Goal: Check status: Check status

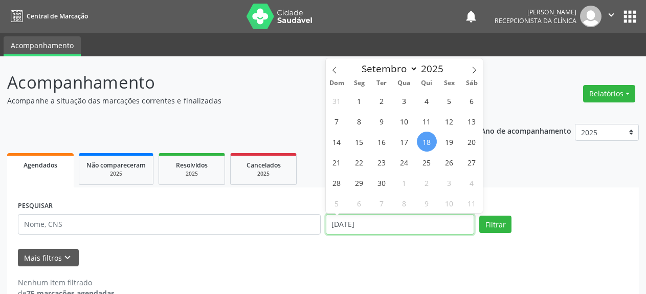
click at [385, 217] on input "[DATE]" at bounding box center [400, 224] width 149 height 20
click at [401, 147] on span "17" at bounding box center [404, 141] width 20 height 20
type input "[DATE]"
click at [401, 147] on span "17" at bounding box center [404, 141] width 20 height 20
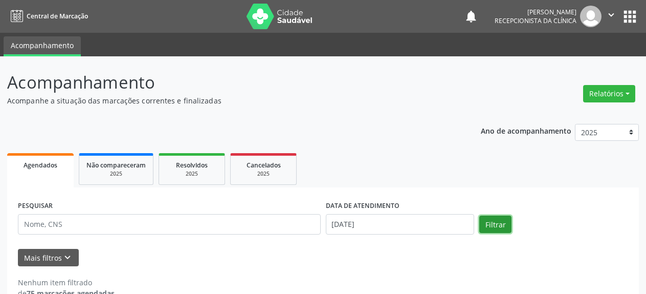
click at [502, 224] on button "Filtrar" at bounding box center [495, 223] width 32 height 17
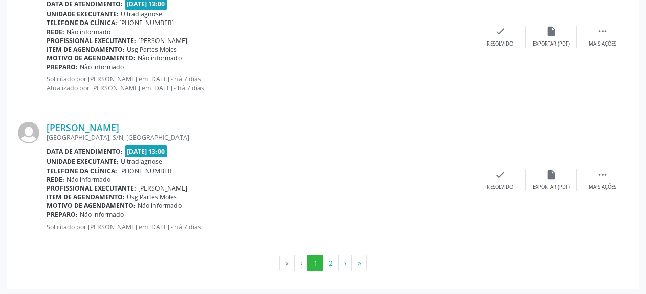
scroll to position [2148, 0]
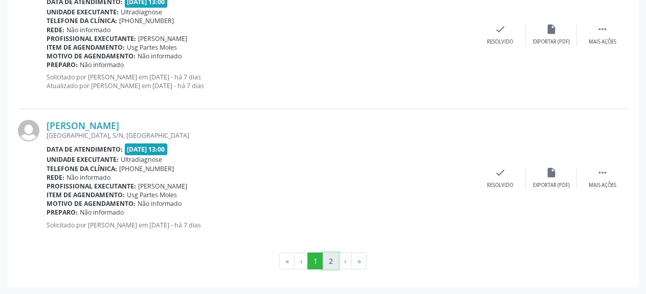
click at [330, 259] on button "2" at bounding box center [331, 260] width 16 height 17
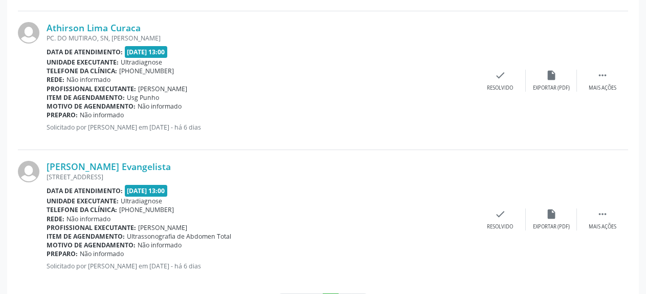
scroll to position [2000, 0]
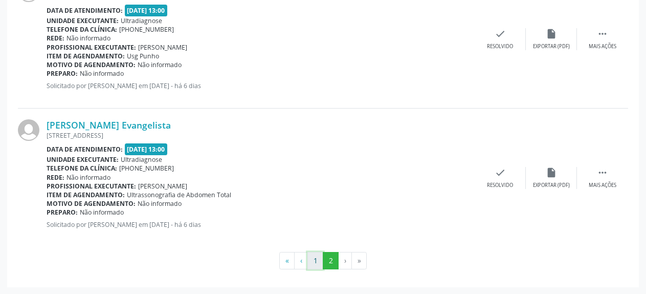
click at [314, 260] on button "1" at bounding box center [315, 260] width 16 height 17
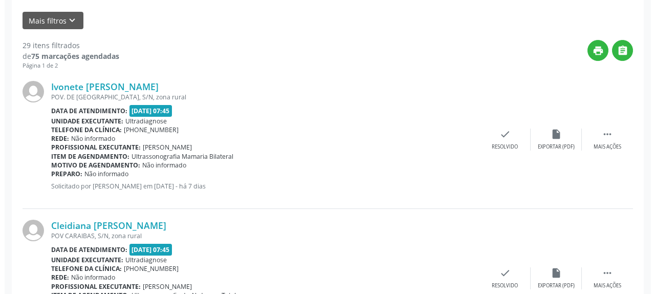
scroll to position [264, 0]
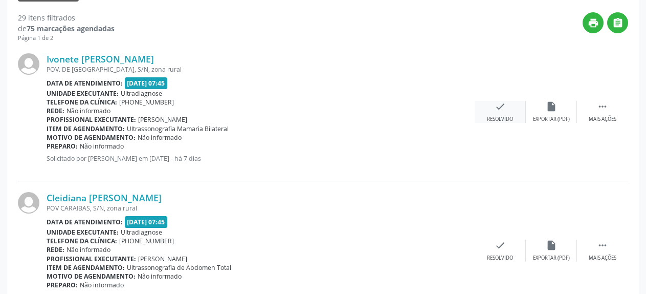
click at [499, 108] on icon "check" at bounding box center [499, 106] width 11 height 11
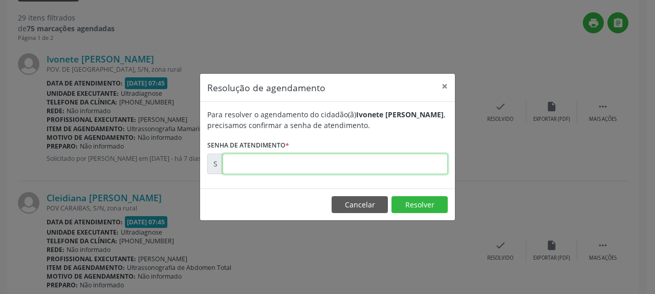
click at [339, 161] on input "text" at bounding box center [334, 163] width 225 height 20
type input "00176596"
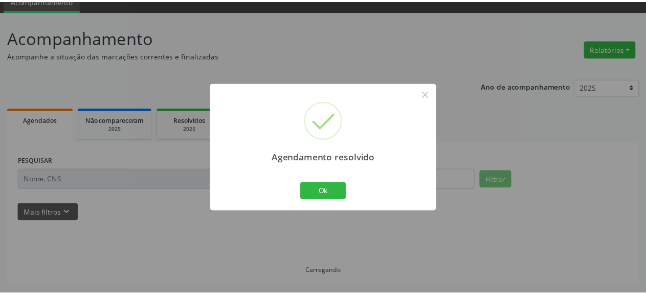
scroll to position [45, 0]
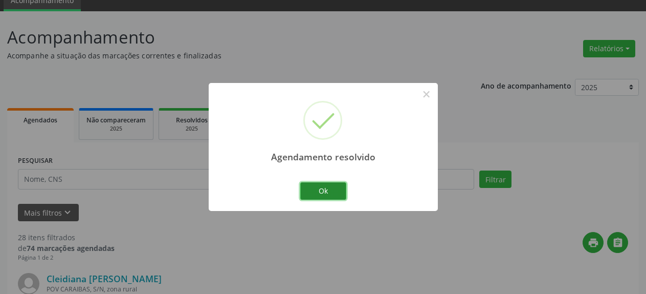
click at [328, 190] on button "Ok" at bounding box center [323, 190] width 46 height 17
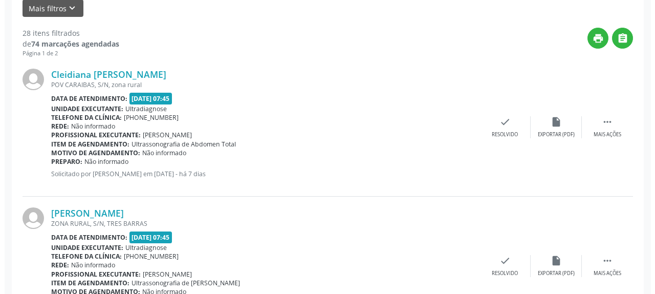
scroll to position [254, 0]
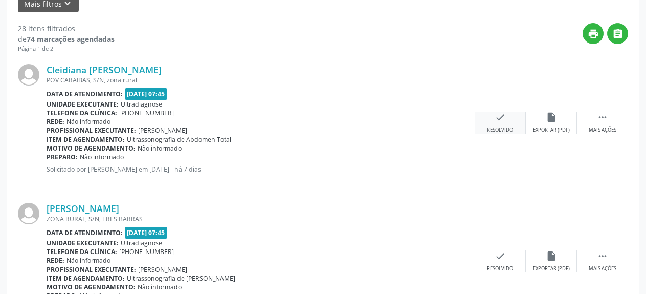
click at [498, 118] on icon "check" at bounding box center [499, 116] width 11 height 11
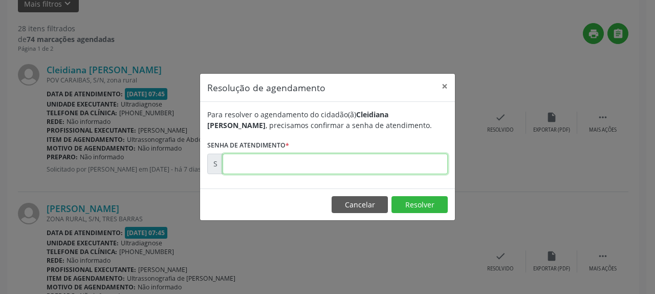
click at [315, 163] on input "text" at bounding box center [334, 163] width 225 height 20
type input "00176598"
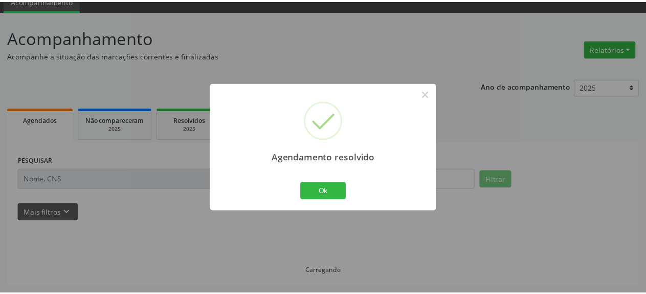
scroll to position [45, 0]
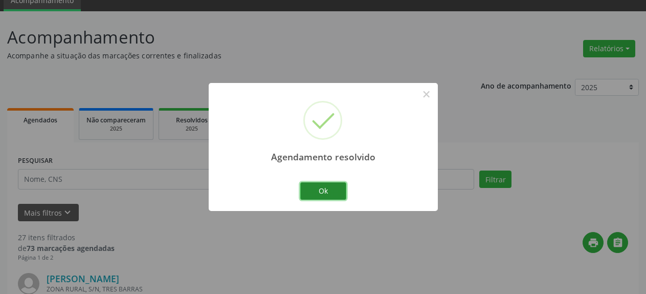
click at [334, 189] on button "Ok" at bounding box center [323, 190] width 46 height 17
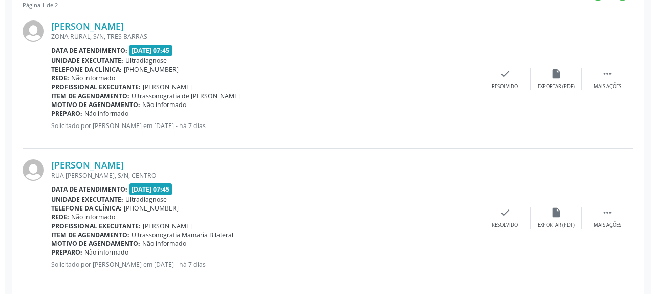
scroll to position [306, 0]
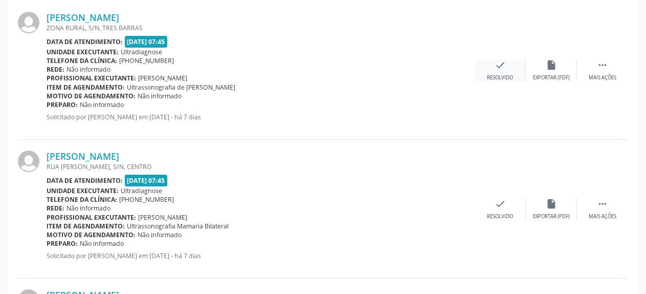
click at [504, 69] on icon "check" at bounding box center [499, 64] width 11 height 11
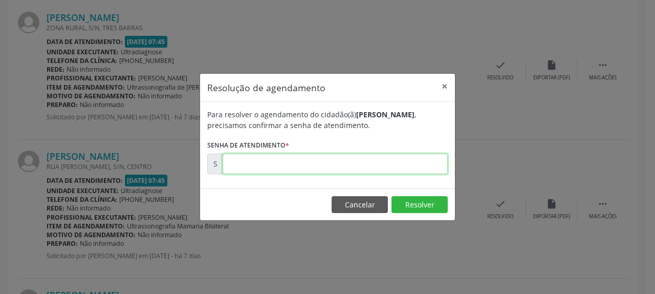
click at [343, 165] on input "text" at bounding box center [334, 163] width 225 height 20
type input "00176599"
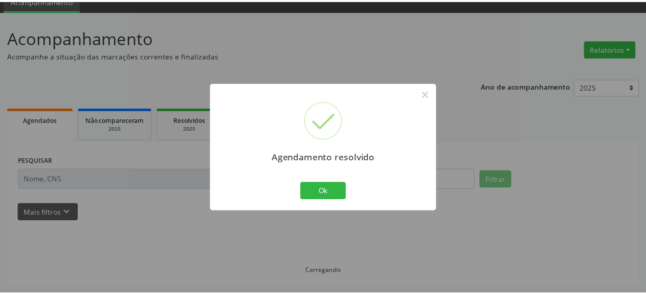
scroll to position [45, 0]
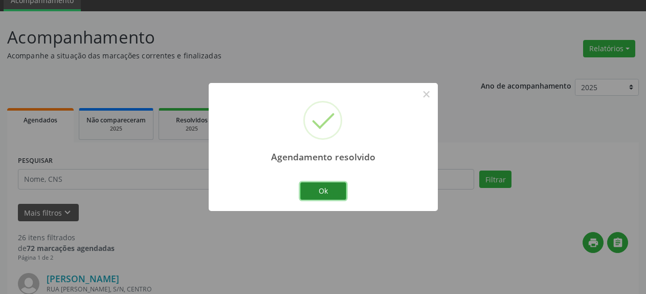
click at [327, 192] on button "Ok" at bounding box center [323, 190] width 46 height 17
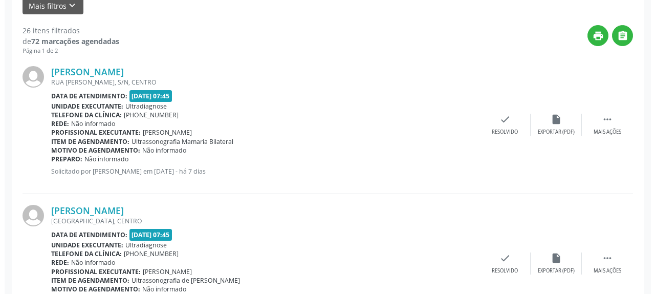
scroll to position [254, 0]
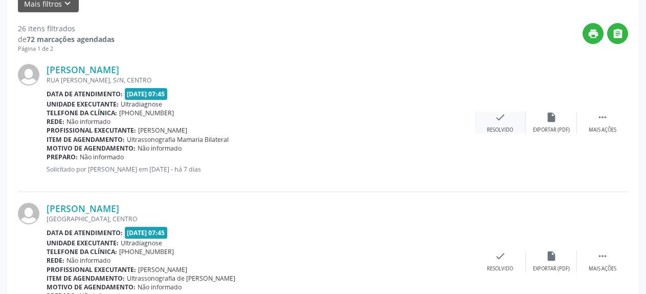
click at [497, 121] on icon "check" at bounding box center [499, 116] width 11 height 11
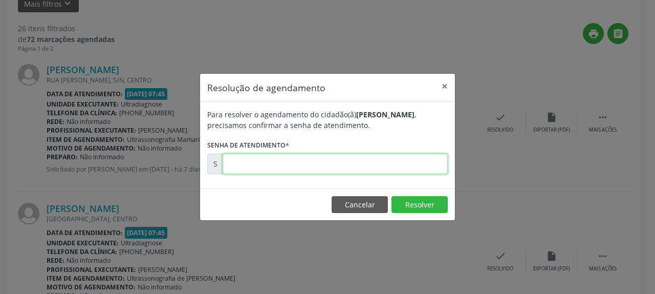
click at [347, 162] on input "text" at bounding box center [334, 163] width 225 height 20
type input "00176600"
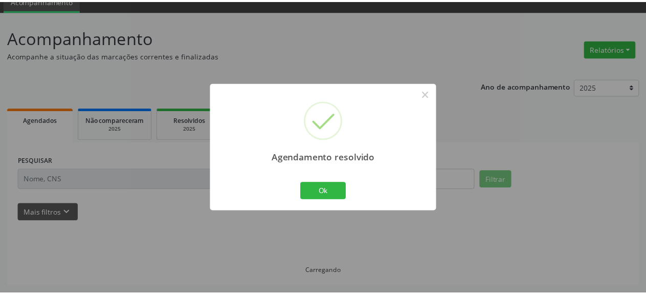
scroll to position [45, 0]
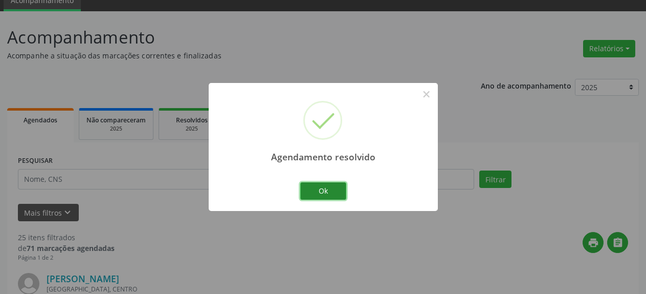
click at [326, 193] on button "Ok" at bounding box center [323, 190] width 46 height 17
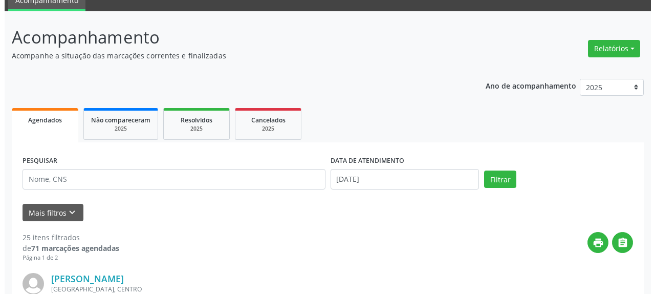
scroll to position [201, 0]
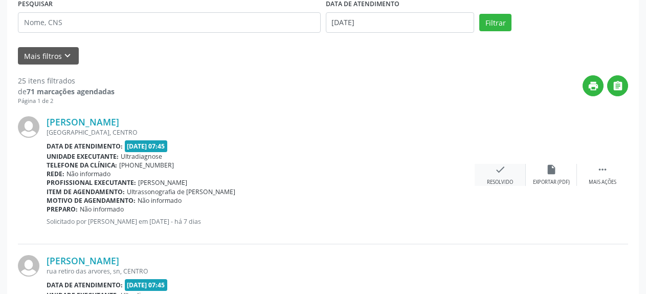
click at [502, 166] on icon "check" at bounding box center [499, 169] width 11 height 11
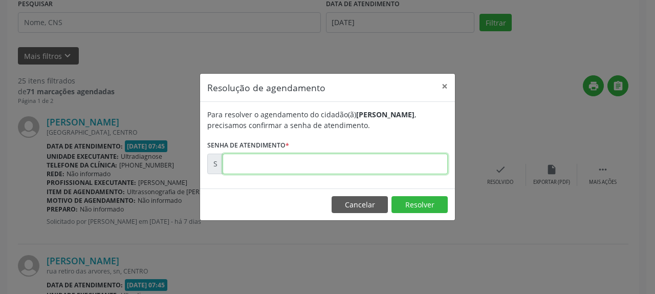
click at [366, 158] on input "text" at bounding box center [334, 163] width 225 height 20
type input "00176602"
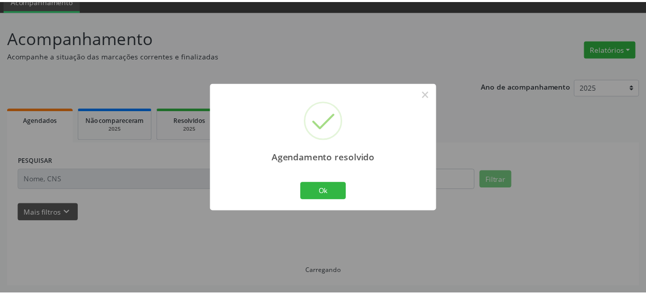
scroll to position [45, 0]
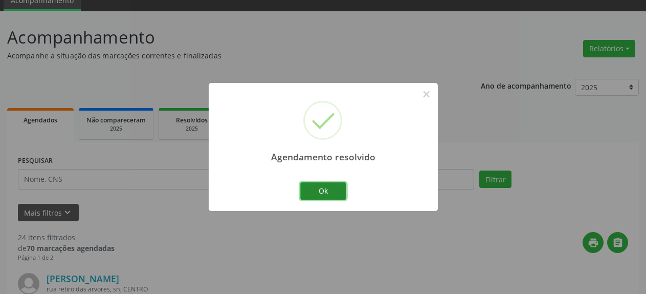
click at [322, 186] on button "Ok" at bounding box center [323, 190] width 46 height 17
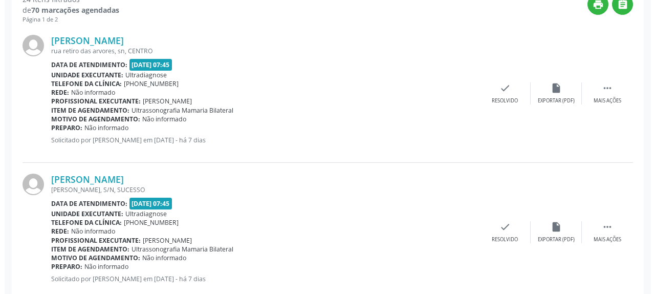
scroll to position [306, 0]
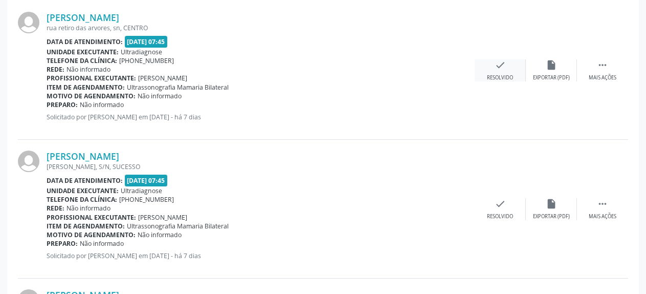
click at [505, 65] on icon "check" at bounding box center [499, 64] width 11 height 11
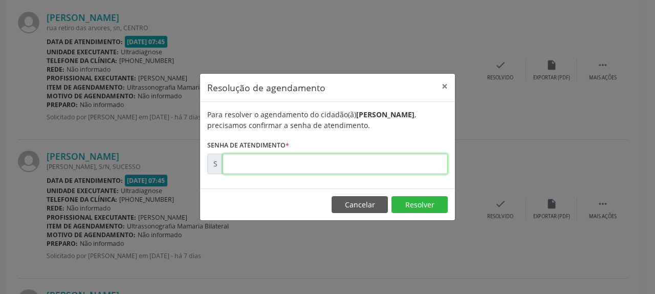
click at [373, 164] on input "text" at bounding box center [334, 163] width 225 height 20
type input "00176604"
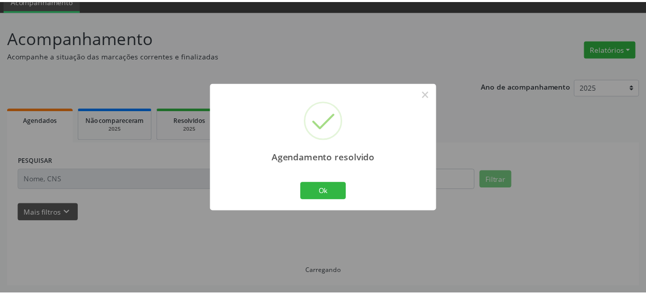
scroll to position [45, 0]
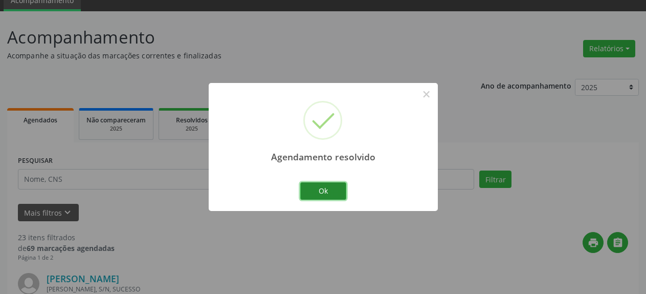
click at [335, 190] on button "Ok" at bounding box center [323, 190] width 46 height 17
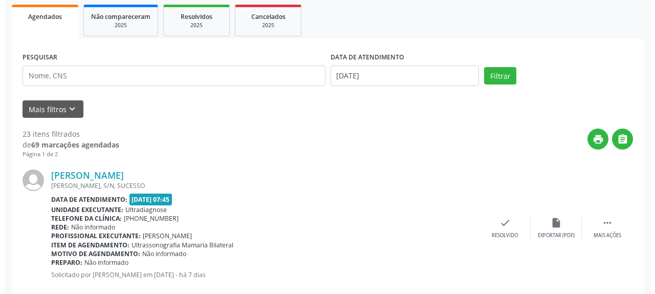
scroll to position [201, 0]
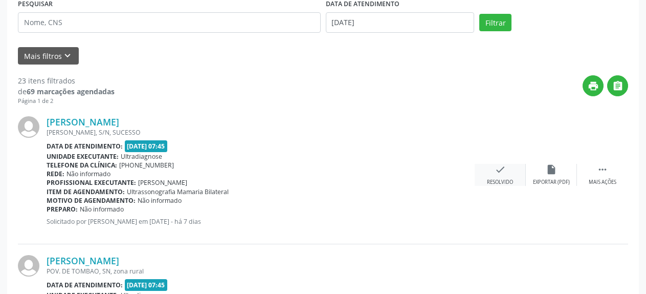
click at [501, 172] on icon "check" at bounding box center [499, 169] width 11 height 11
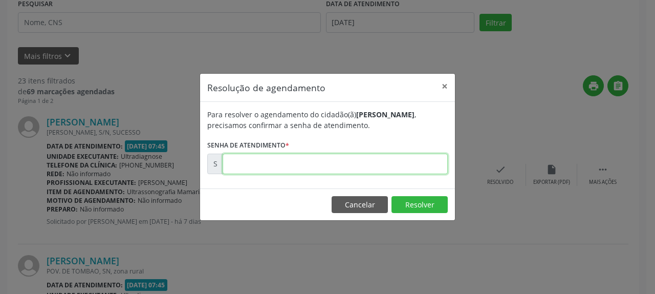
click at [389, 166] on input "text" at bounding box center [334, 163] width 225 height 20
type input "00176606"
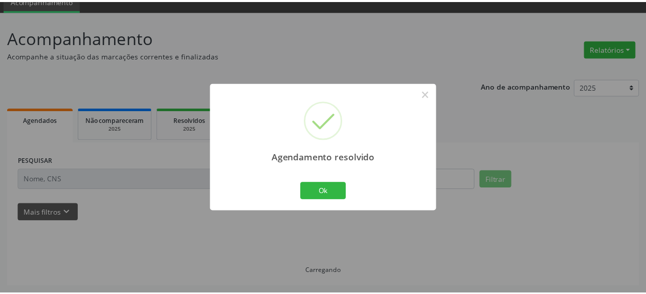
scroll to position [45, 0]
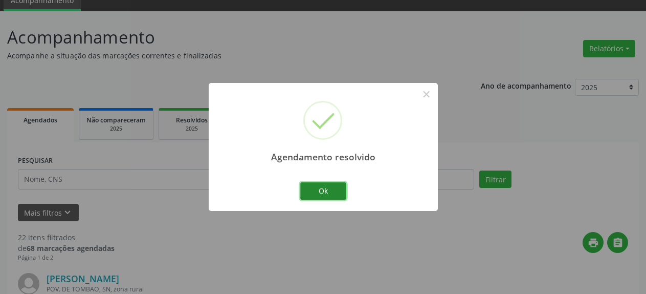
click at [339, 191] on button "Ok" at bounding box center [323, 190] width 46 height 17
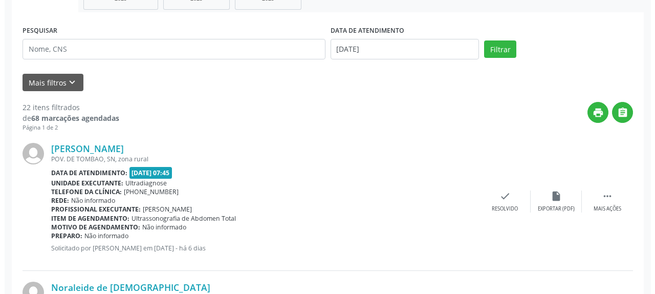
scroll to position [201, 0]
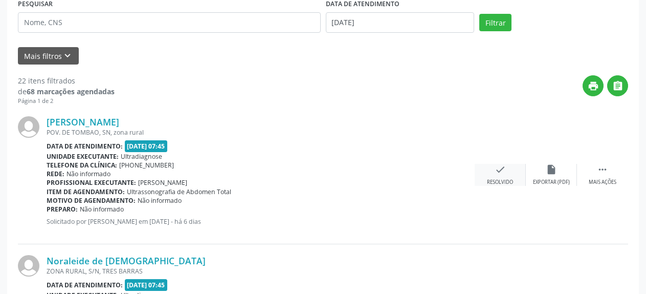
click at [505, 175] on icon "check" at bounding box center [499, 169] width 11 height 11
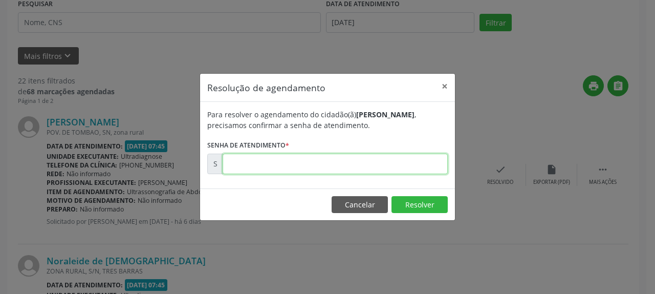
click at [415, 168] on input "text" at bounding box center [334, 163] width 225 height 20
type input "00176673"
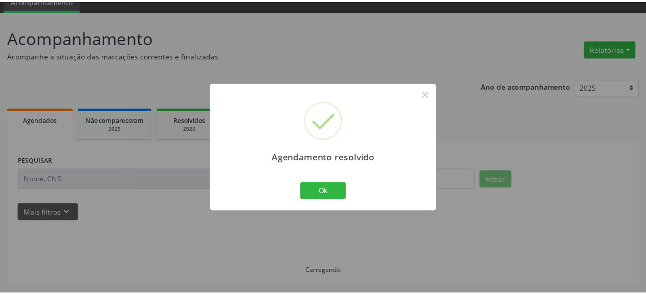
scroll to position [45, 0]
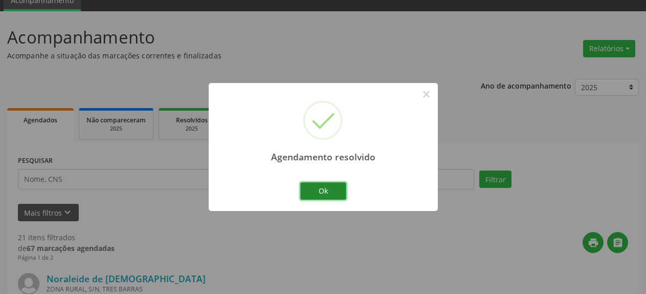
click at [313, 185] on button "Ok" at bounding box center [323, 190] width 46 height 17
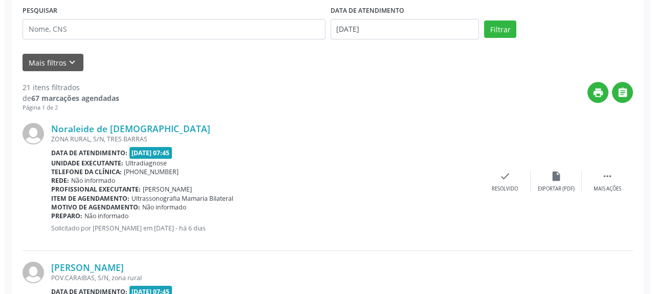
scroll to position [201, 0]
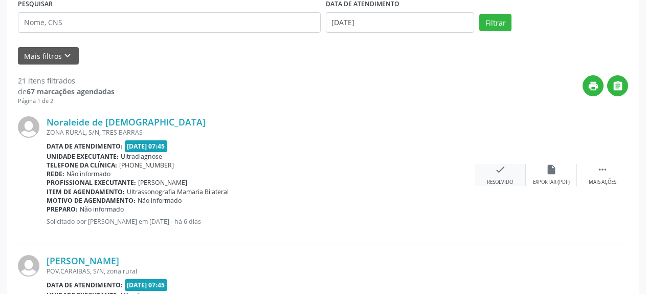
click at [494, 173] on icon "check" at bounding box center [499, 169] width 11 height 11
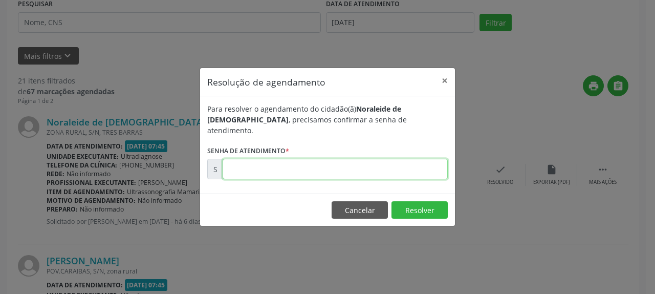
click at [361, 169] on input "text" at bounding box center [334, 169] width 225 height 20
type input "00176675"
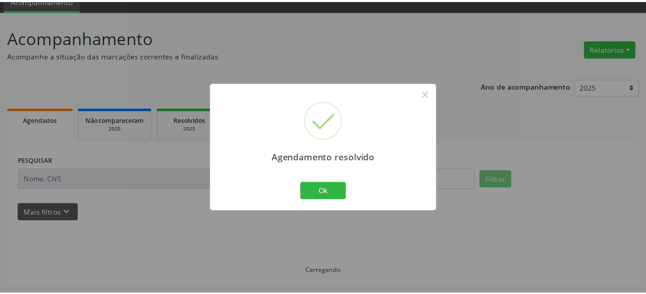
scroll to position [45, 0]
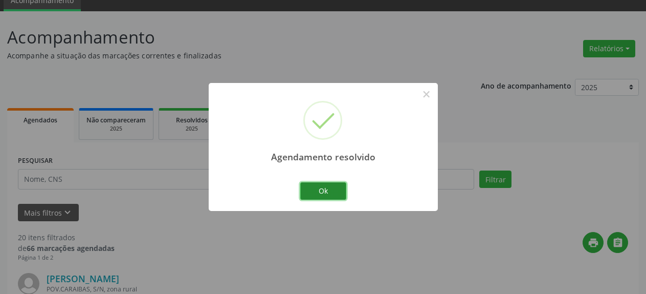
click at [335, 194] on button "Ok" at bounding box center [323, 190] width 46 height 17
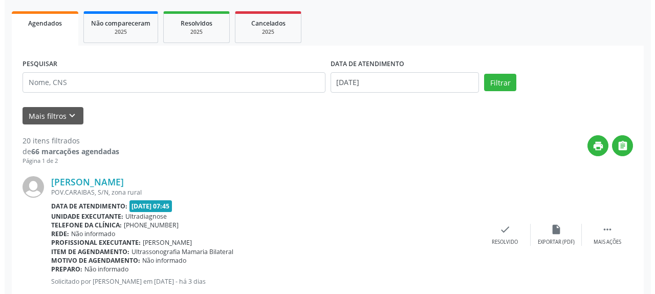
scroll to position [201, 0]
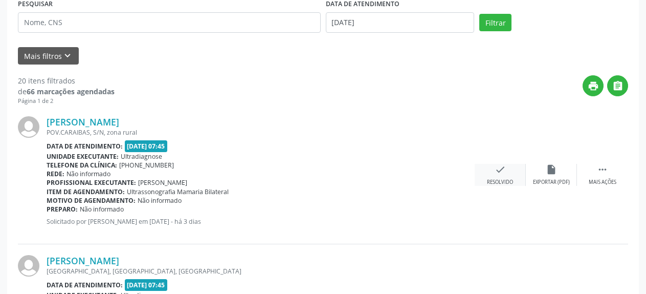
click at [498, 168] on icon "check" at bounding box center [499, 169] width 11 height 11
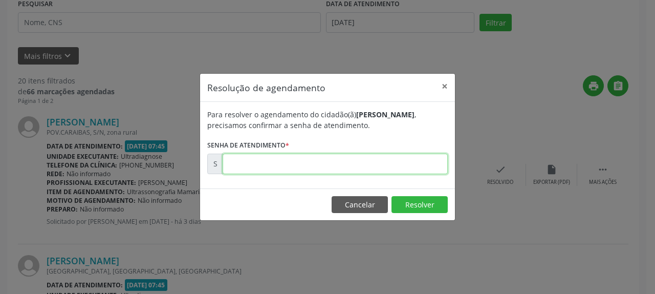
click at [412, 166] on input "text" at bounding box center [334, 163] width 225 height 20
type input "00176931"
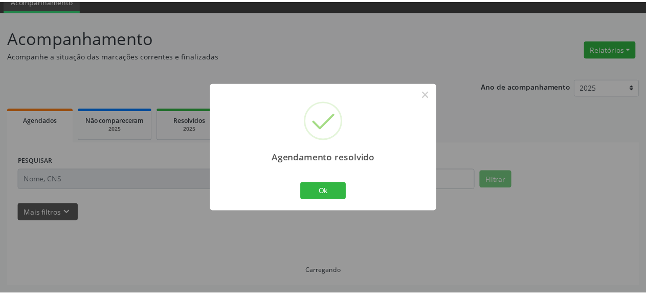
scroll to position [45, 0]
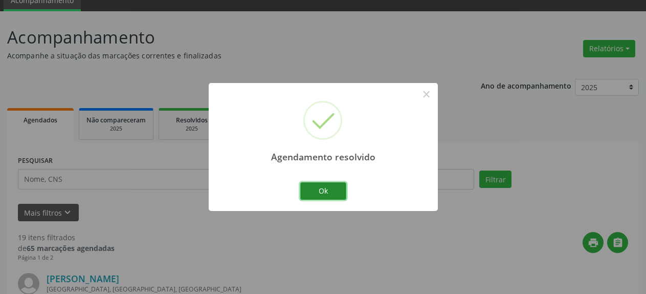
click at [333, 193] on button "Ok" at bounding box center [323, 190] width 46 height 17
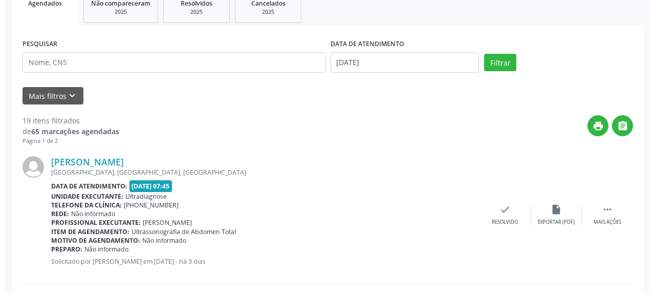
scroll to position [201, 0]
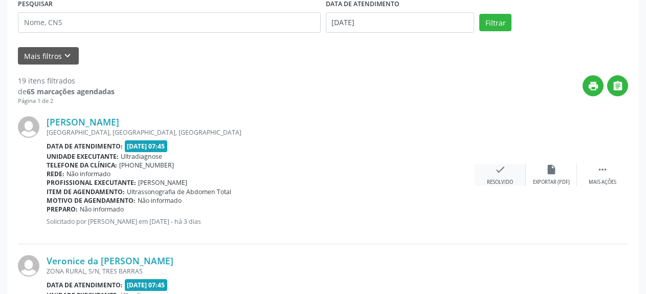
click at [498, 168] on icon "check" at bounding box center [499, 169] width 11 height 11
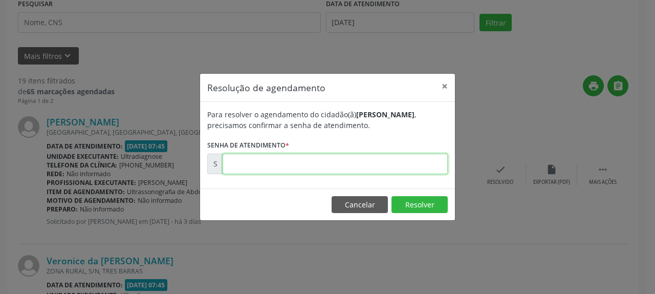
click at [295, 166] on input "text" at bounding box center [334, 163] width 225 height 20
type input "00177005"
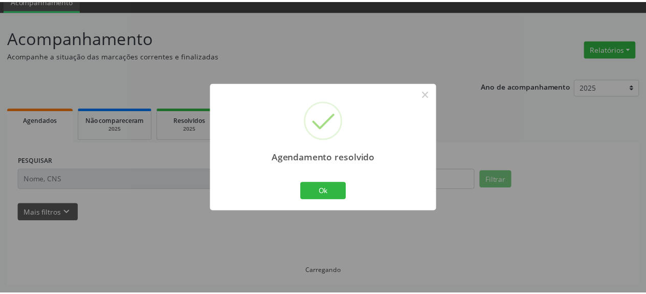
scroll to position [45, 0]
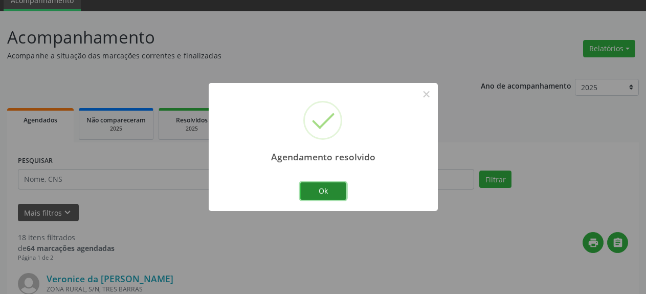
click at [330, 195] on button "Ok" at bounding box center [323, 190] width 46 height 17
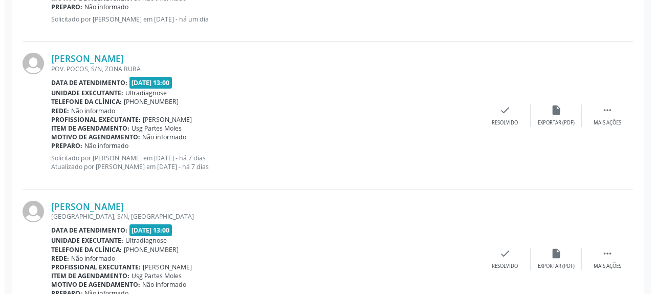
scroll to position [567, 0]
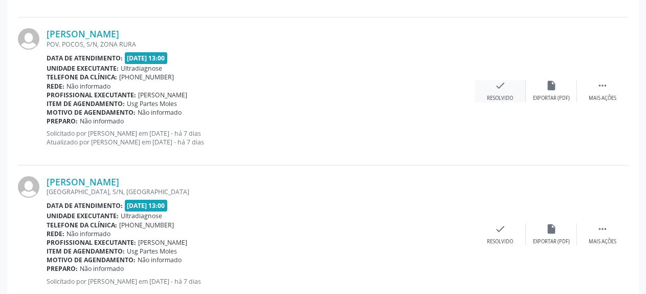
click at [504, 87] on icon "check" at bounding box center [499, 85] width 11 height 11
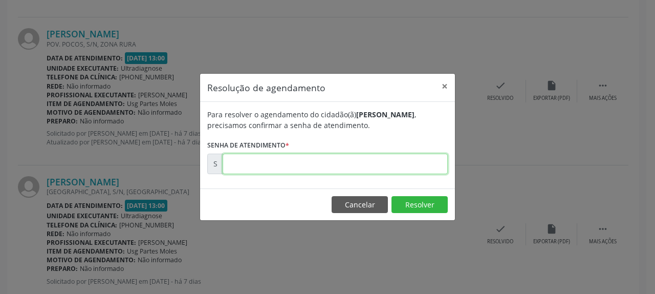
click at [403, 160] on input "text" at bounding box center [334, 163] width 225 height 20
type input "00176608"
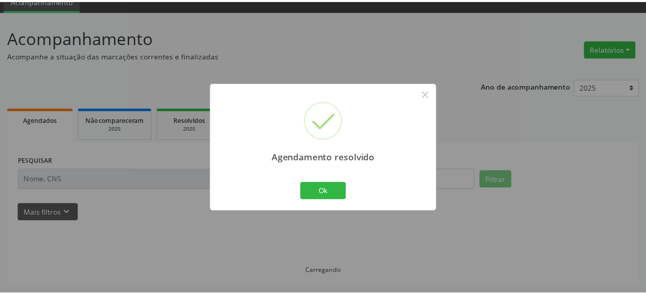
scroll to position [45, 0]
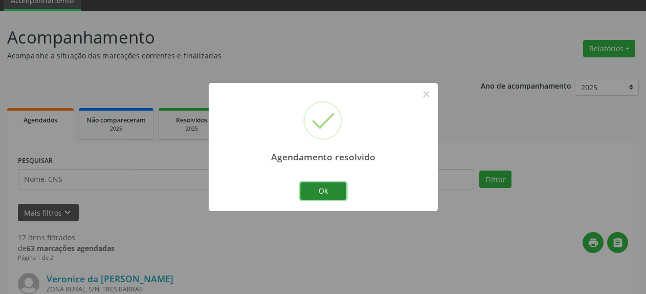
click at [324, 189] on button "Ok" at bounding box center [323, 190] width 46 height 17
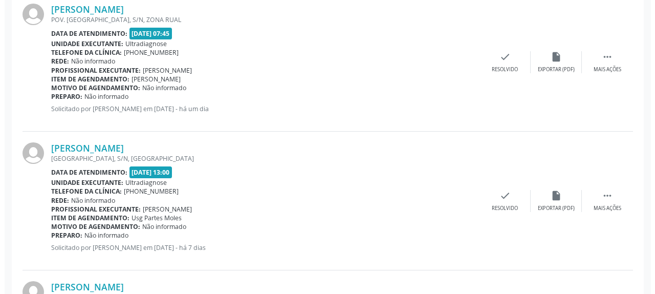
scroll to position [462, 0]
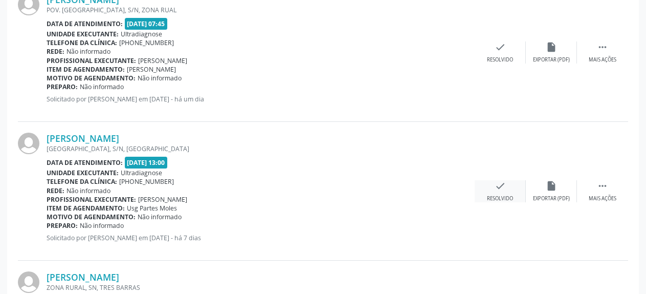
click at [492, 186] on div "check Resolvido" at bounding box center [500, 191] width 51 height 22
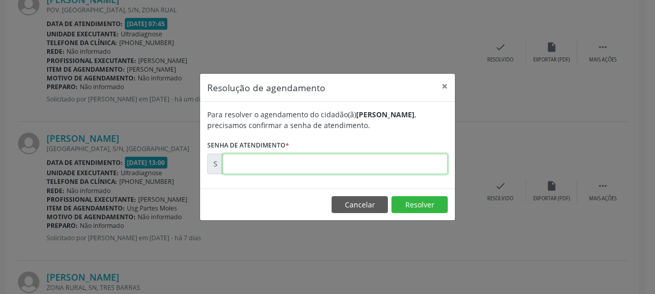
click at [333, 167] on input "text" at bounding box center [334, 163] width 225 height 20
type input "00176609"
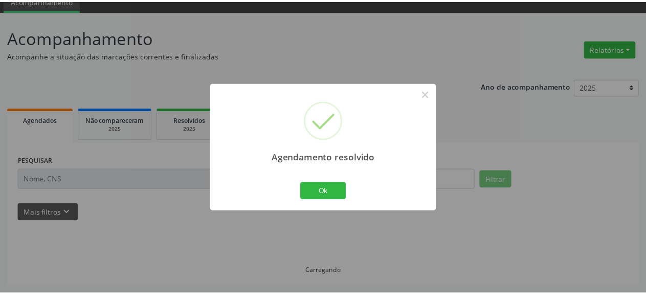
scroll to position [45, 0]
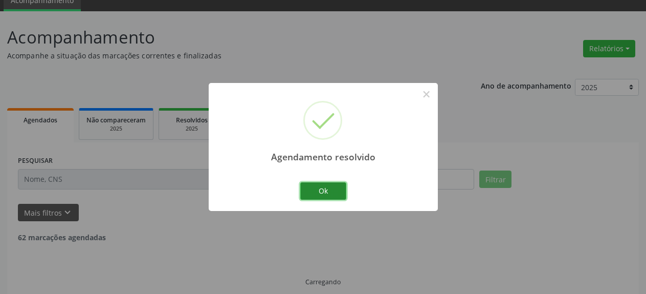
click at [312, 192] on button "Ok" at bounding box center [323, 190] width 46 height 17
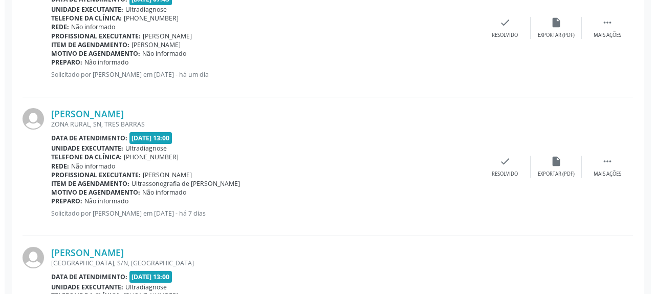
scroll to position [525, 0]
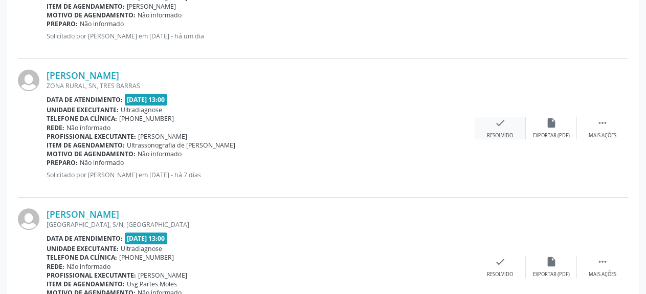
click at [502, 128] on icon "check" at bounding box center [499, 122] width 11 height 11
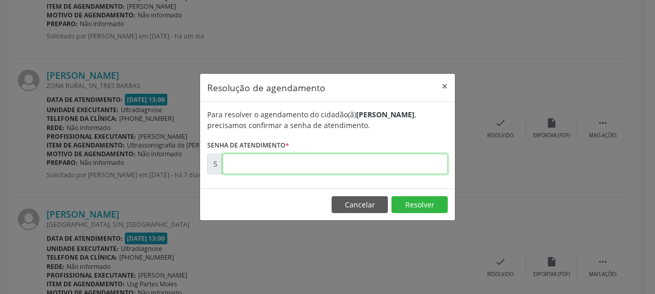
click at [368, 161] on input "text" at bounding box center [334, 163] width 225 height 20
type input "00176611"
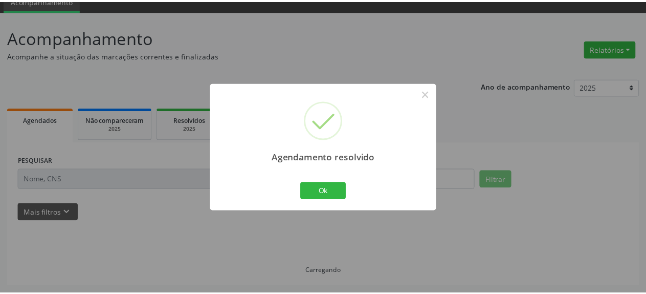
scroll to position [45, 0]
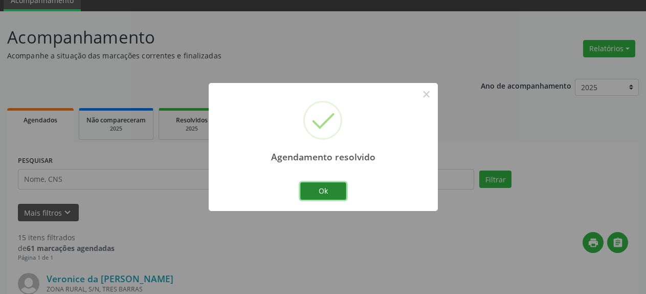
click at [341, 193] on button "Ok" at bounding box center [323, 190] width 46 height 17
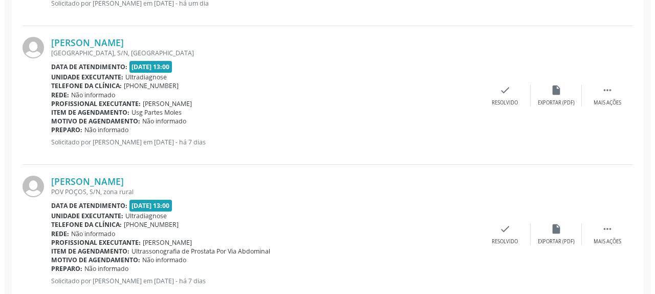
scroll to position [567, 0]
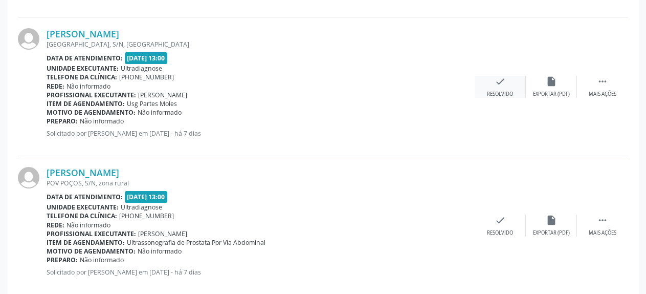
click at [493, 82] on div "check Resolvido" at bounding box center [500, 87] width 51 height 22
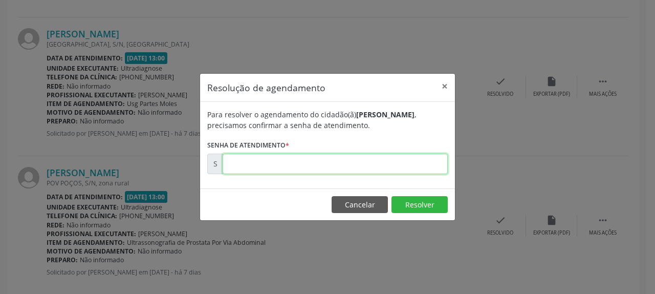
click at [299, 164] on input "text" at bounding box center [334, 163] width 225 height 20
type input "00176612"
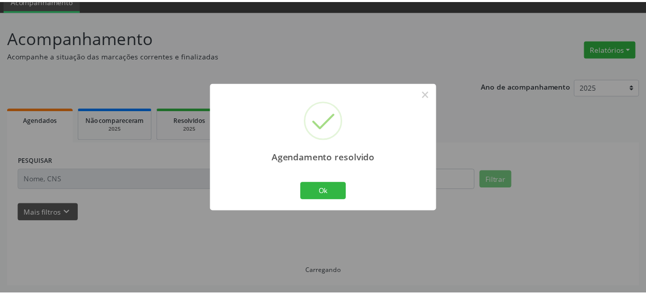
scroll to position [45, 0]
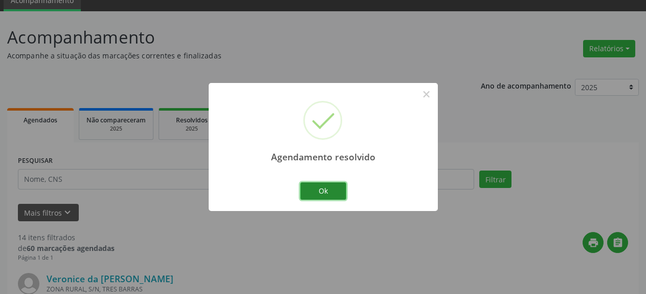
click at [323, 192] on button "Ok" at bounding box center [323, 190] width 46 height 17
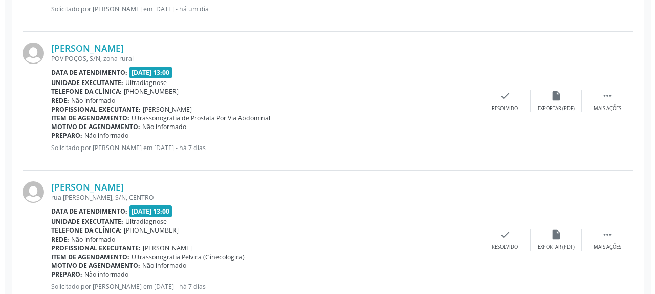
scroll to position [567, 0]
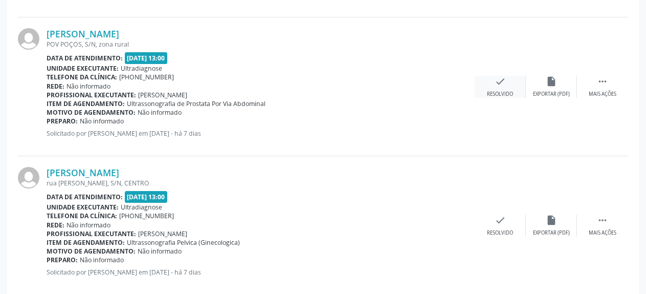
click at [510, 86] on div "check Resolvido" at bounding box center [500, 87] width 51 height 22
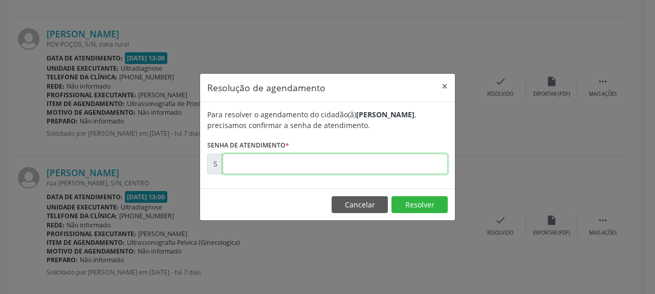
click at [366, 163] on input "text" at bounding box center [334, 163] width 225 height 20
type input "00176614"
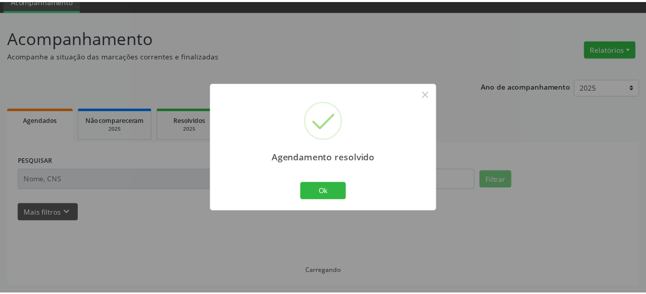
scroll to position [45, 0]
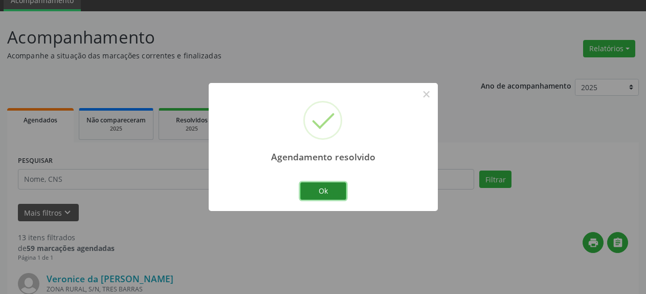
click at [341, 192] on button "Ok" at bounding box center [323, 190] width 46 height 17
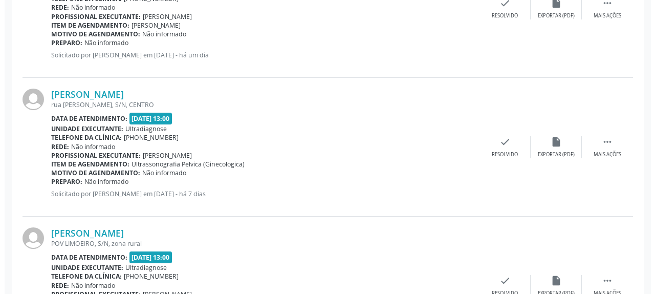
scroll to position [514, 0]
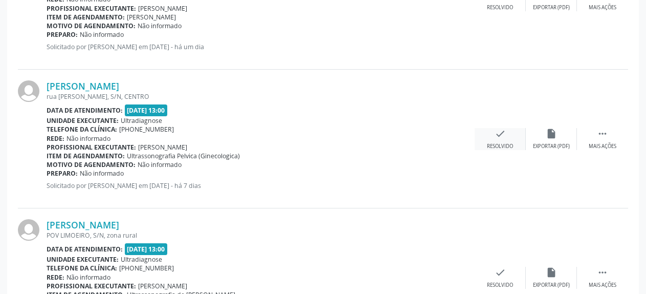
click at [500, 139] on icon "check" at bounding box center [499, 133] width 11 height 11
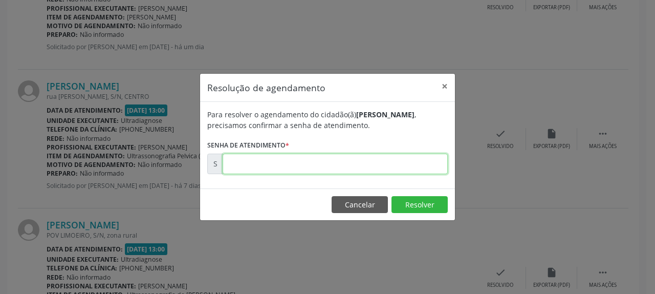
click at [344, 159] on input "text" at bounding box center [334, 163] width 225 height 20
type input "00176616"
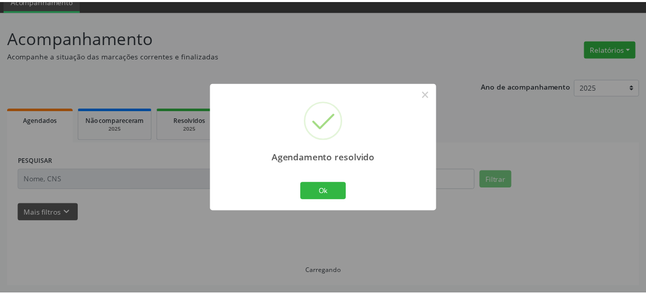
scroll to position [45, 0]
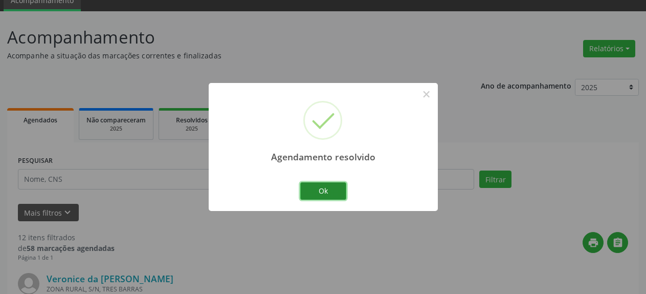
click at [322, 191] on button "Ok" at bounding box center [323, 190] width 46 height 17
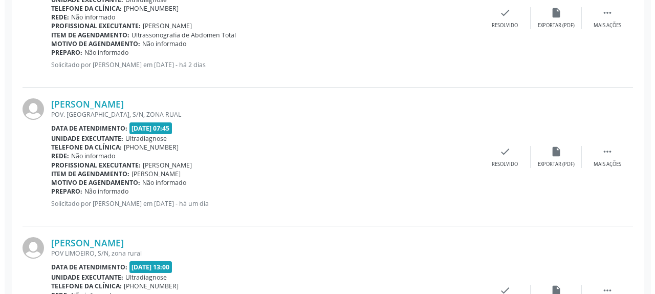
scroll to position [462, 0]
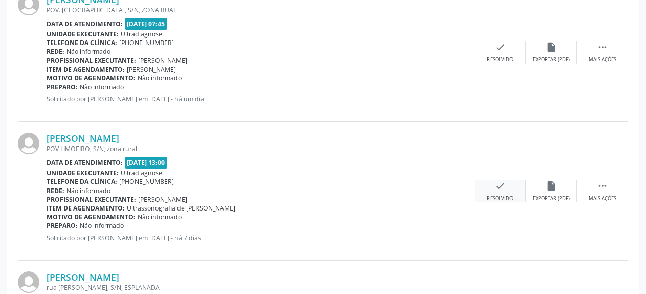
click at [497, 189] on icon "check" at bounding box center [499, 185] width 11 height 11
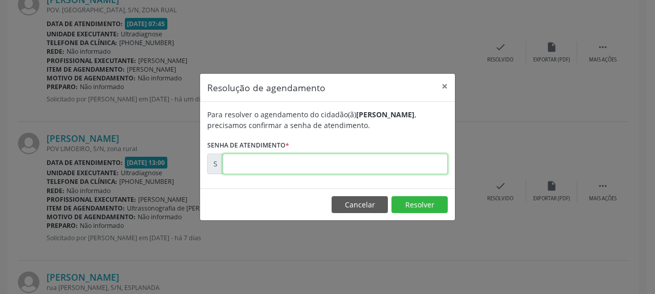
click at [398, 168] on input "text" at bounding box center [334, 163] width 225 height 20
type input "00176618"
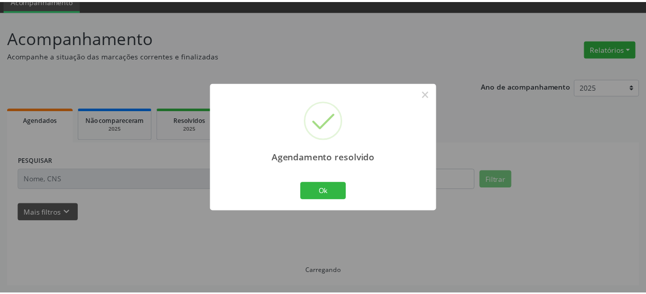
scroll to position [45, 0]
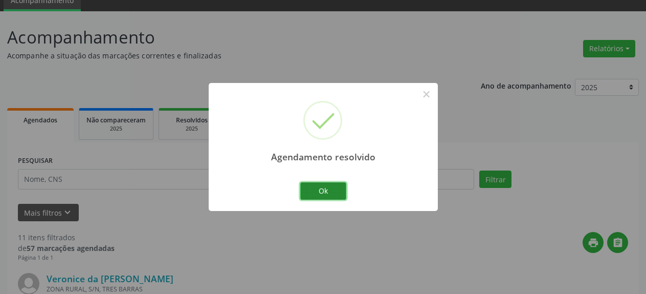
click at [342, 190] on button "Ok" at bounding box center [323, 190] width 46 height 17
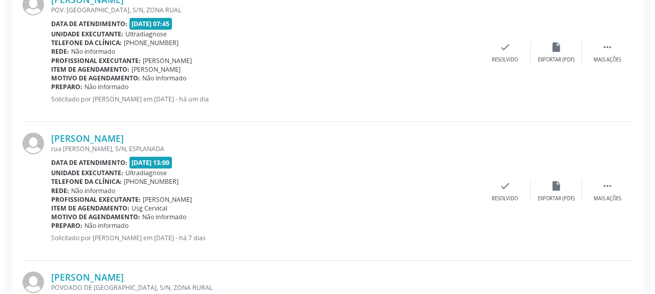
scroll to position [514, 0]
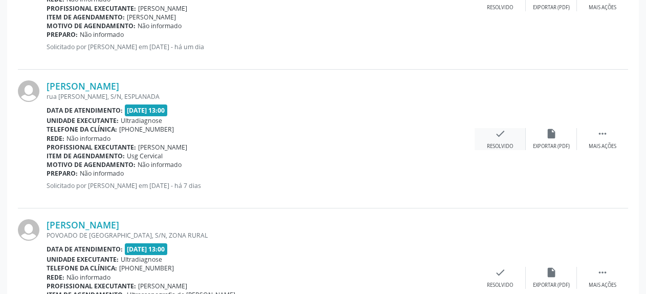
click at [502, 139] on icon "check" at bounding box center [499, 133] width 11 height 11
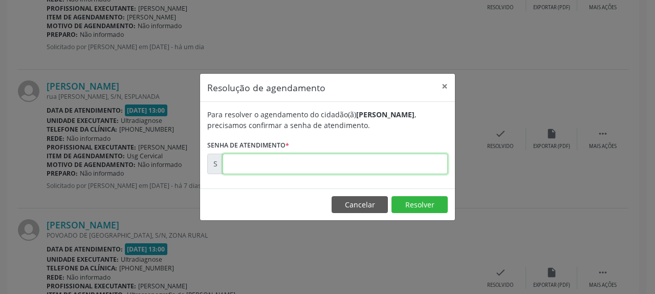
click at [382, 156] on input "text" at bounding box center [334, 163] width 225 height 20
type input "00176619"
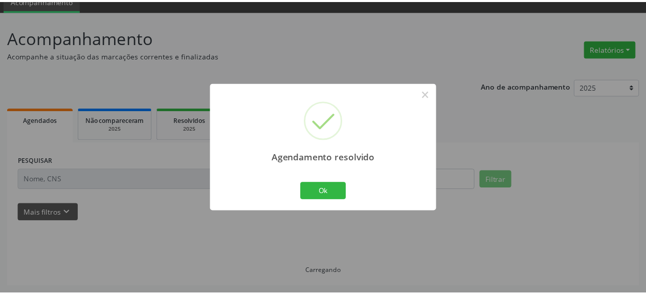
scroll to position [45, 0]
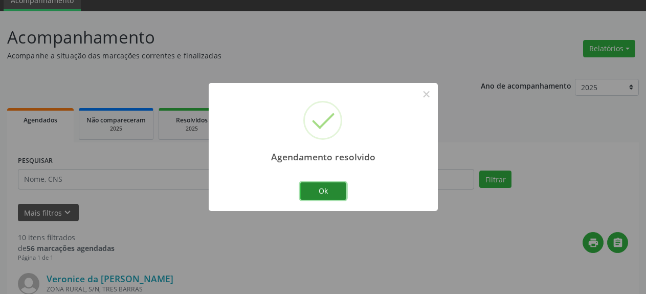
click at [322, 198] on button "Ok" at bounding box center [323, 190] width 46 height 17
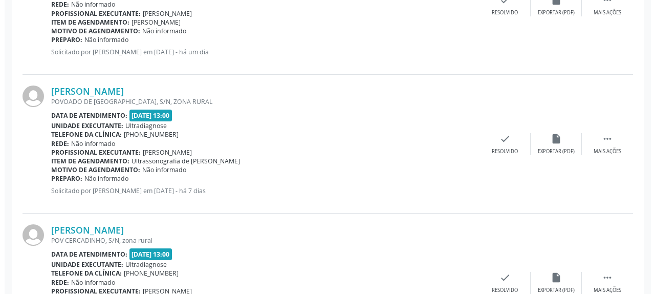
scroll to position [514, 0]
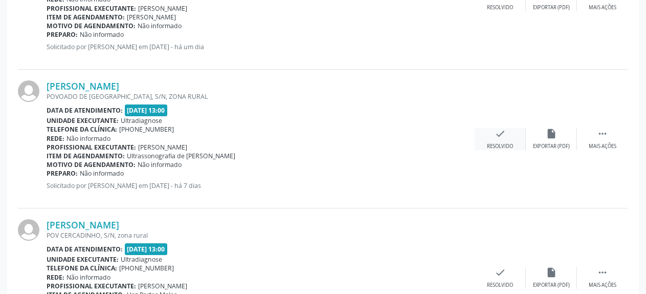
click at [504, 133] on icon "check" at bounding box center [499, 133] width 11 height 11
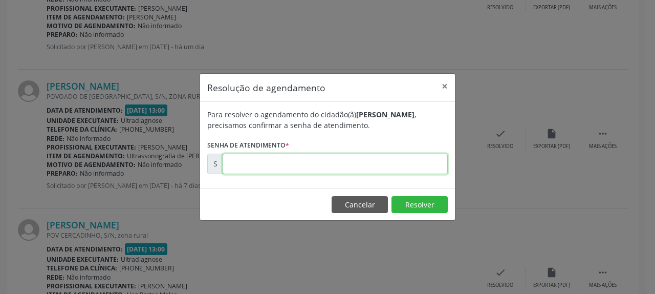
click at [394, 156] on input "text" at bounding box center [334, 163] width 225 height 20
type input "00176620"
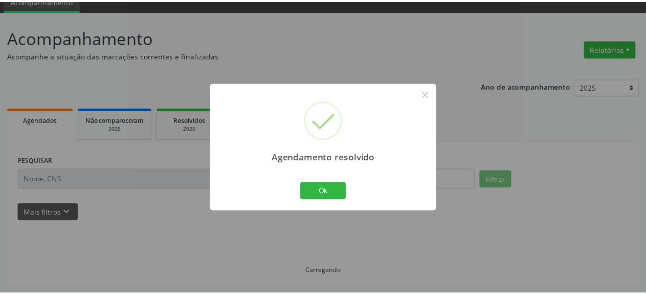
scroll to position [45, 0]
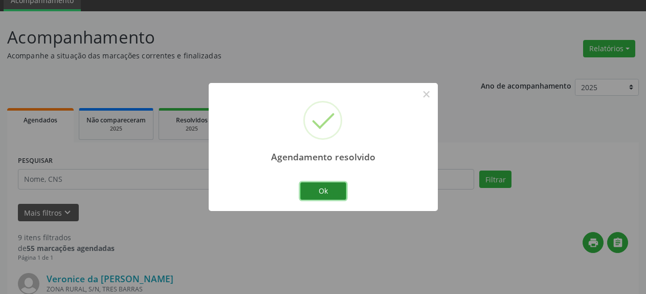
click at [309, 198] on button "Ok" at bounding box center [323, 190] width 46 height 17
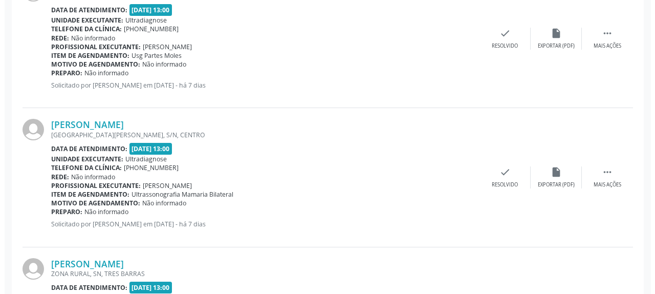
scroll to position [671, 0]
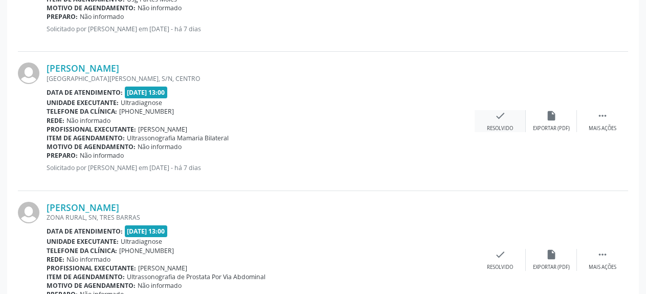
click at [499, 126] on div "Resolvido" at bounding box center [500, 128] width 26 height 7
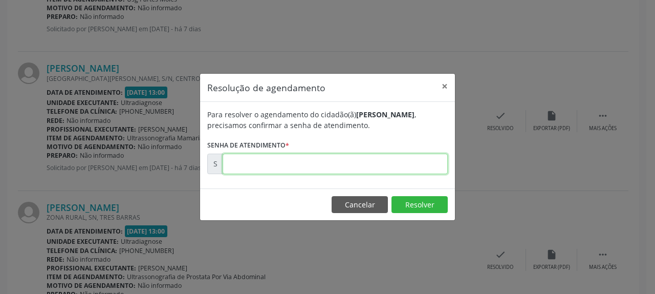
click at [343, 161] on input "text" at bounding box center [334, 163] width 225 height 20
type input "00176622"
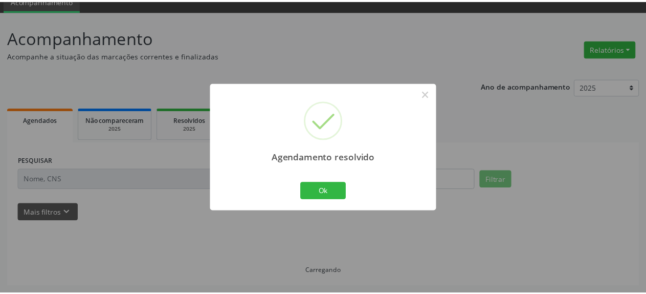
scroll to position [45, 0]
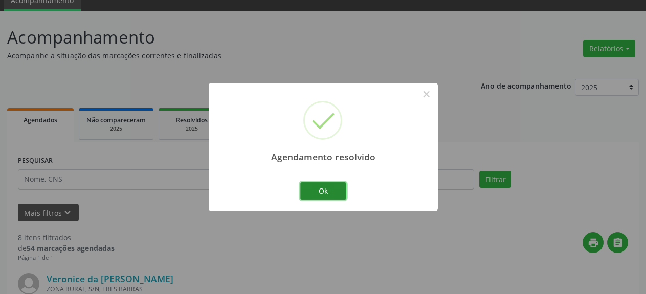
click at [332, 190] on button "Ok" at bounding box center [323, 190] width 46 height 17
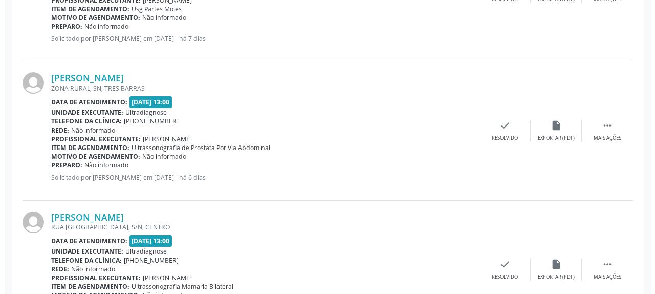
scroll to position [723, 0]
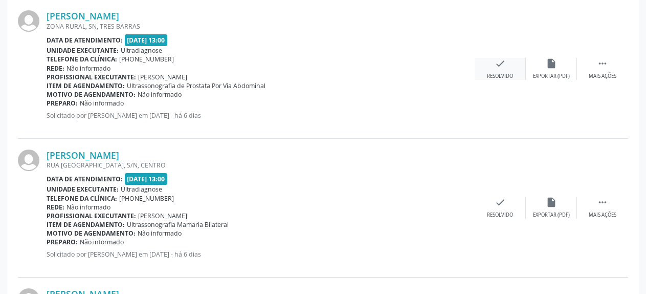
click at [502, 69] on icon "check" at bounding box center [499, 63] width 11 height 11
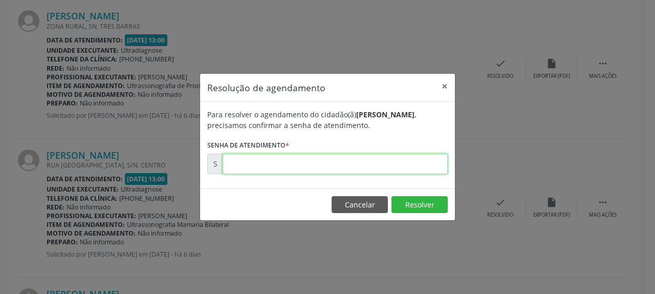
click at [331, 163] on input "text" at bounding box center [334, 163] width 225 height 20
type input "00176670"
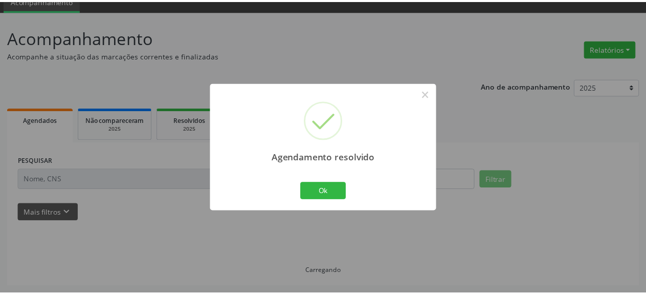
scroll to position [45, 0]
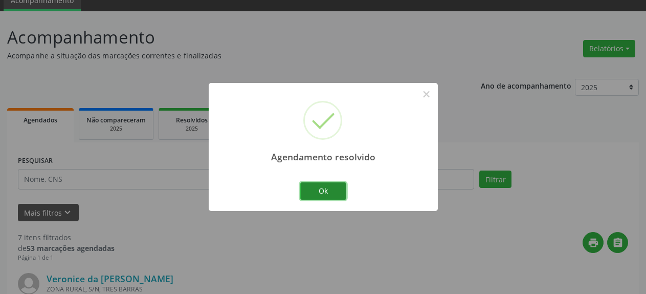
click at [323, 197] on button "Ok" at bounding box center [323, 190] width 46 height 17
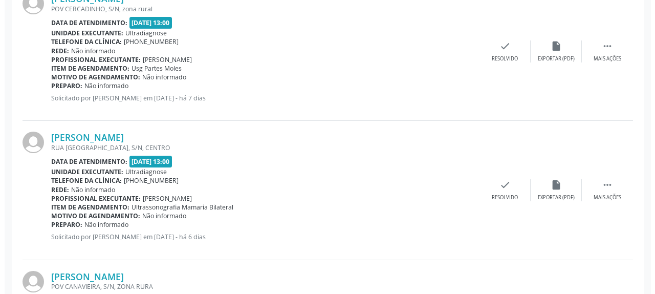
scroll to position [671, 0]
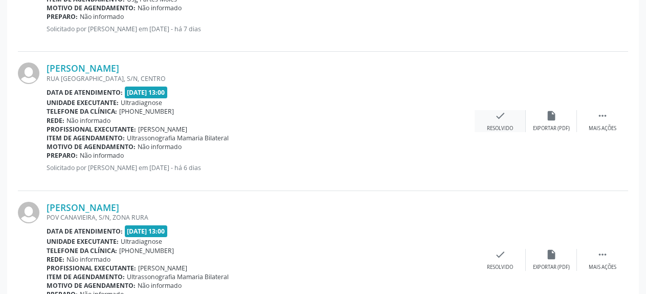
click at [503, 125] on div "Resolvido" at bounding box center [500, 128] width 26 height 7
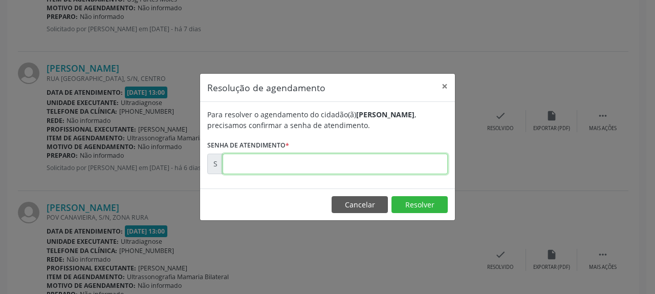
click at [412, 161] on input "text" at bounding box center [334, 163] width 225 height 20
type input "00176672"
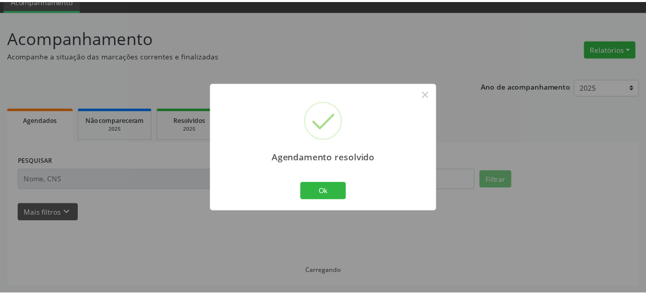
scroll to position [45, 0]
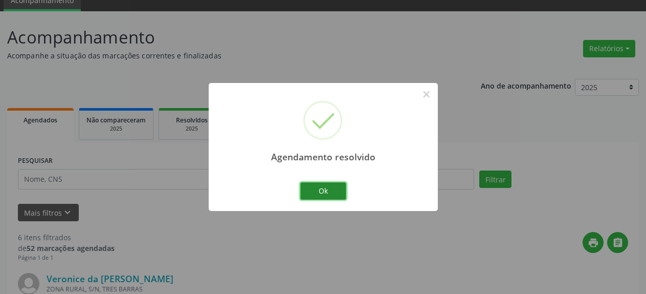
click at [337, 192] on button "Ok" at bounding box center [323, 190] width 46 height 17
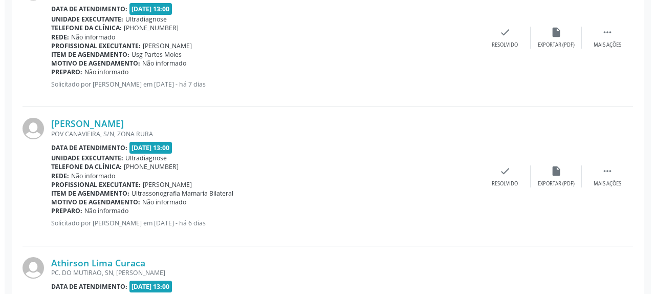
scroll to position [619, 0]
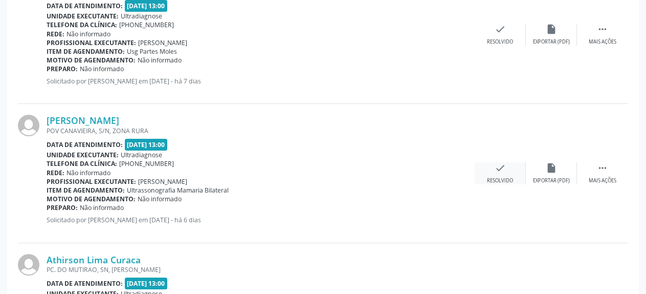
click at [500, 168] on icon "check" at bounding box center [499, 167] width 11 height 11
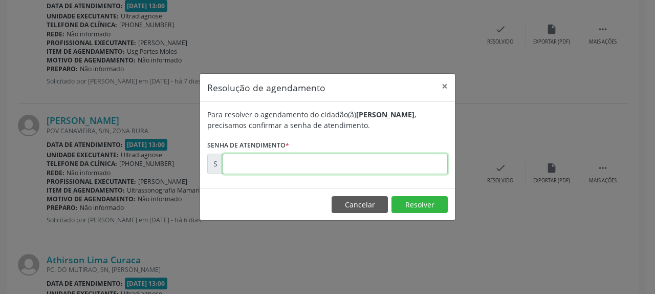
click at [392, 163] on input "text" at bounding box center [334, 163] width 225 height 20
type input "00176734"
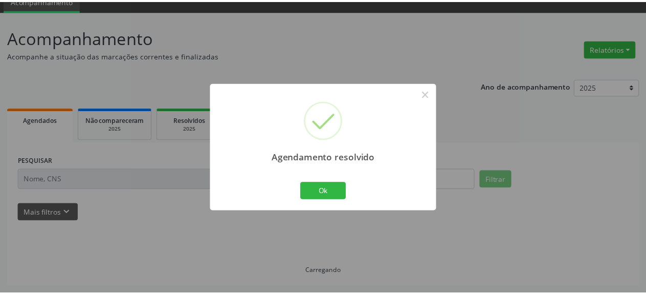
scroll to position [45, 0]
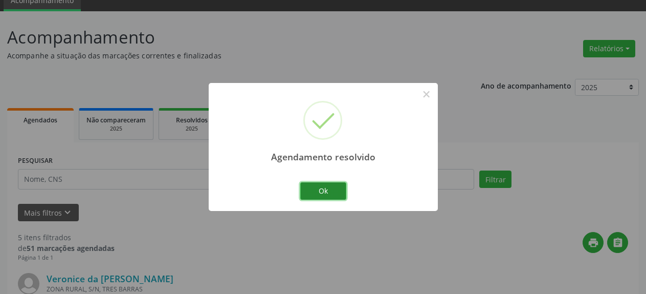
click at [322, 192] on button "Ok" at bounding box center [323, 190] width 46 height 17
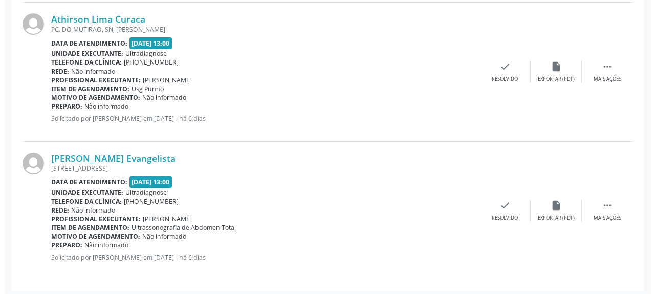
scroll to position [724, 0]
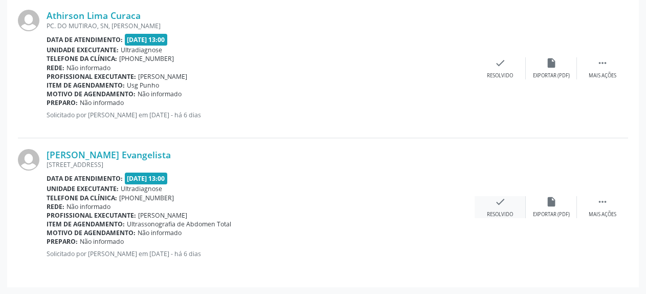
click at [502, 206] on icon "check" at bounding box center [499, 201] width 11 height 11
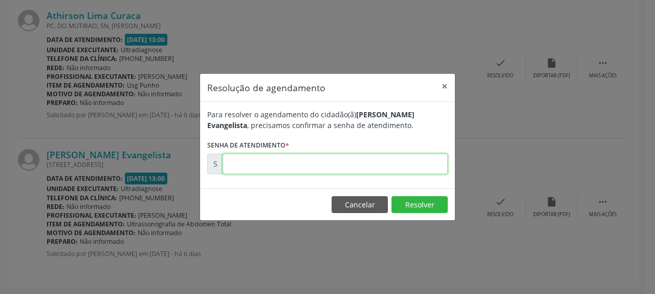
click at [277, 160] on input "text" at bounding box center [334, 163] width 225 height 20
type input "00176778"
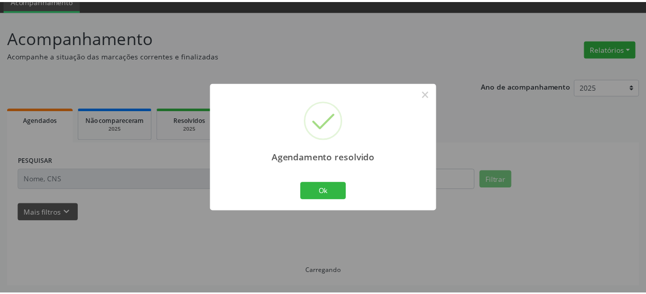
scroll to position [45, 0]
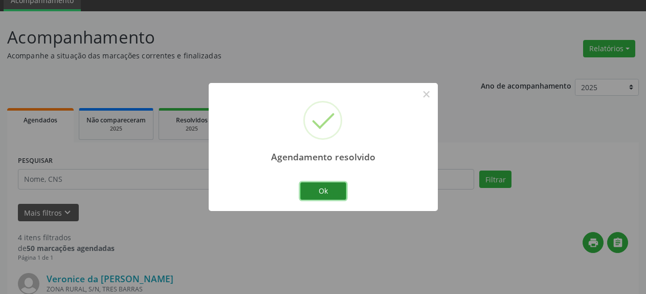
click at [326, 193] on button "Ok" at bounding box center [323, 190] width 46 height 17
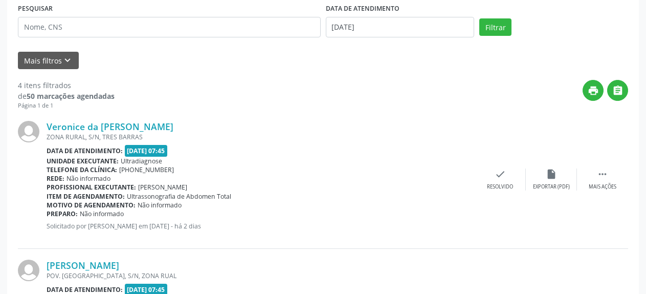
scroll to position [254, 0]
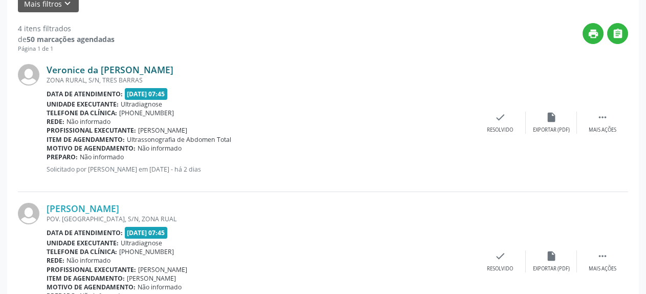
click at [102, 69] on link "Veronice da [PERSON_NAME]" at bounding box center [110, 69] width 127 height 11
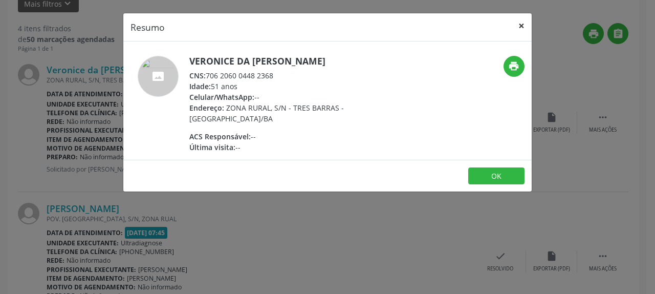
click at [517, 27] on button "×" at bounding box center [521, 25] width 20 height 25
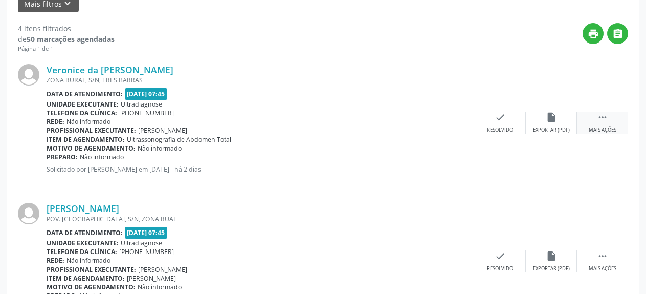
click at [605, 123] on icon "" at bounding box center [602, 116] width 11 height 11
click at [555, 121] on icon "alarm_off" at bounding box center [551, 116] width 11 height 11
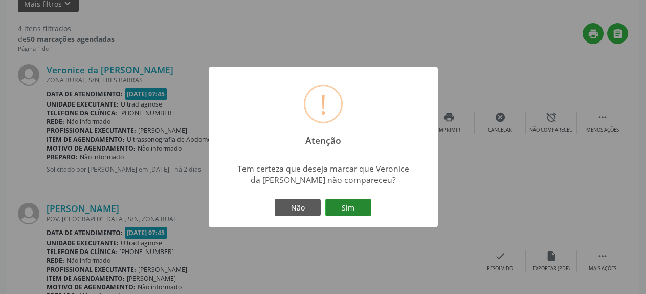
click at [355, 205] on button "Sim" at bounding box center [348, 206] width 46 height 17
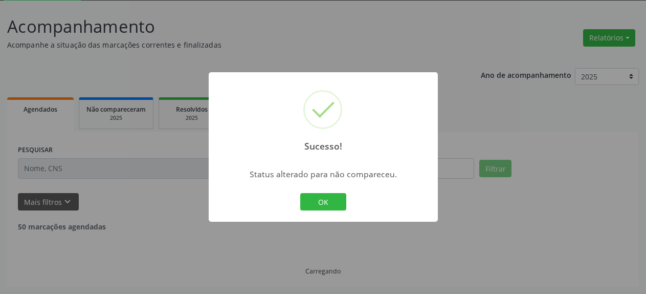
scroll to position [56, 0]
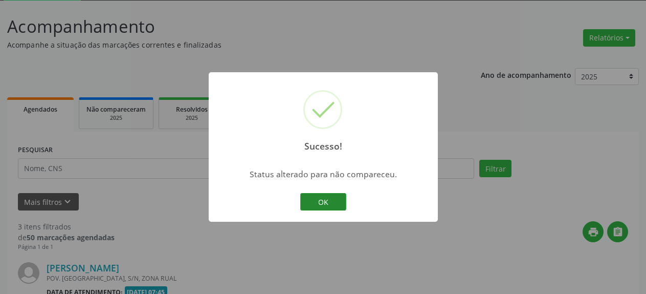
click at [317, 204] on button "OK" at bounding box center [323, 201] width 46 height 17
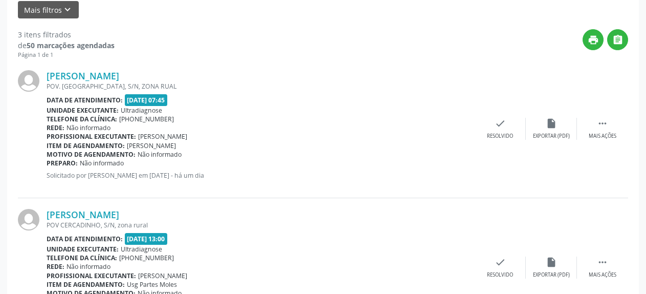
scroll to position [264, 0]
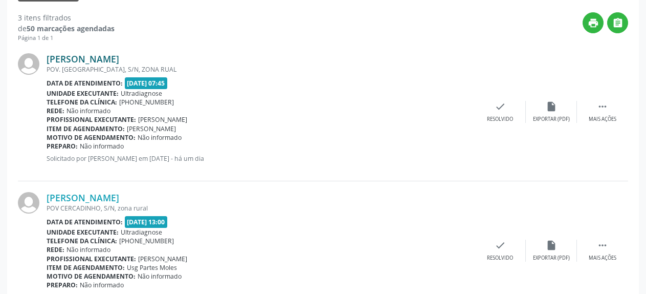
click at [119, 60] on link "[PERSON_NAME]" at bounding box center [83, 58] width 73 height 11
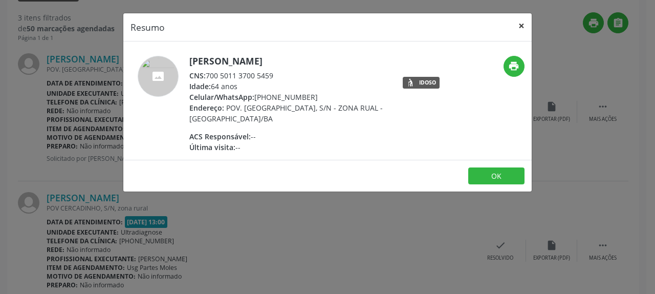
click at [520, 27] on button "×" at bounding box center [521, 25] width 20 height 25
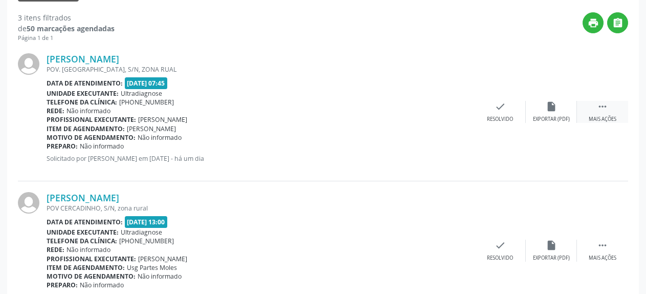
click at [604, 106] on icon "" at bounding box center [602, 106] width 11 height 11
click at [546, 111] on icon "alarm_off" at bounding box center [551, 106] width 11 height 11
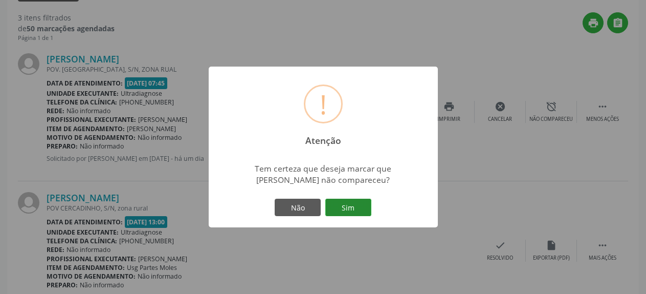
click at [341, 203] on button "Sim" at bounding box center [348, 206] width 46 height 17
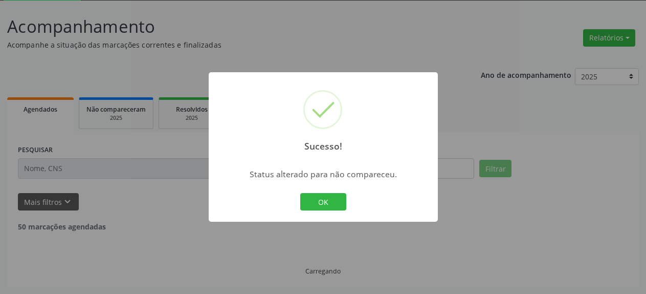
scroll to position [56, 0]
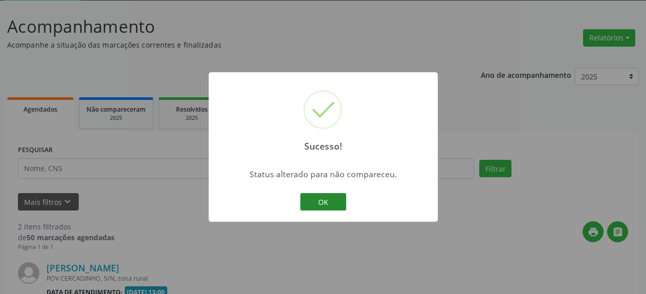
click at [336, 202] on button "OK" at bounding box center [323, 201] width 46 height 17
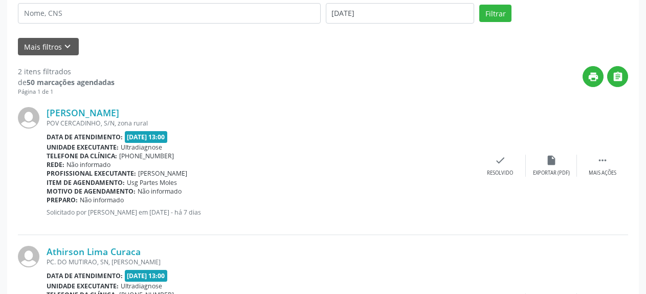
scroll to position [264, 0]
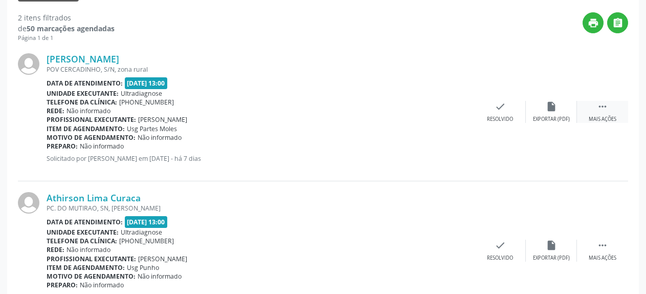
click at [604, 112] on icon "" at bounding box center [602, 106] width 11 height 11
click at [549, 103] on icon "alarm_off" at bounding box center [551, 106] width 11 height 11
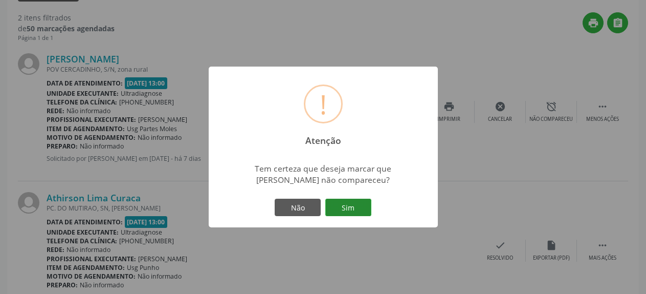
click at [360, 210] on button "Sim" at bounding box center [348, 206] width 46 height 17
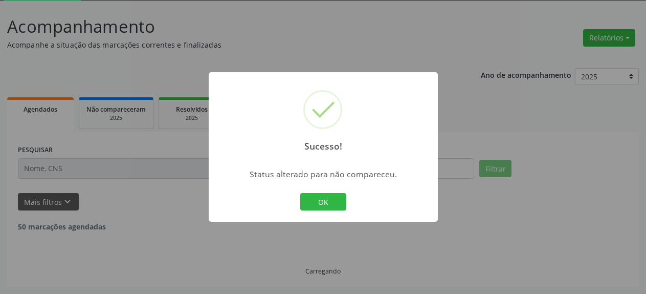
scroll to position [56, 0]
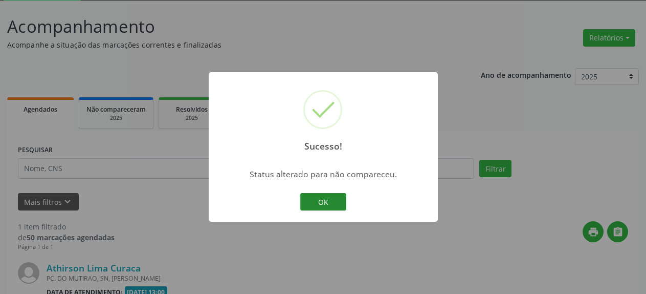
click at [310, 200] on button "OK" at bounding box center [323, 201] width 46 height 17
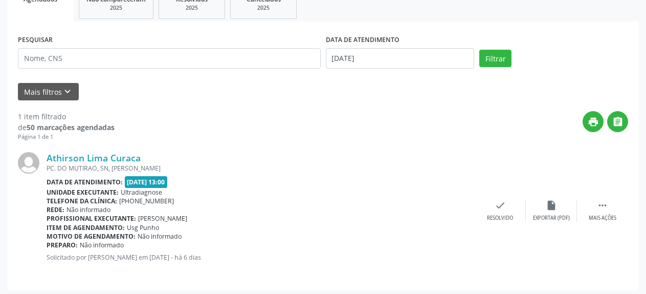
scroll to position [169, 0]
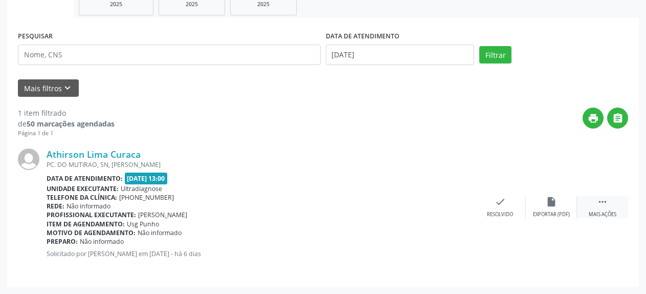
click at [602, 206] on icon "" at bounding box center [602, 201] width 11 height 11
click at [546, 202] on icon "alarm_off" at bounding box center [551, 201] width 11 height 11
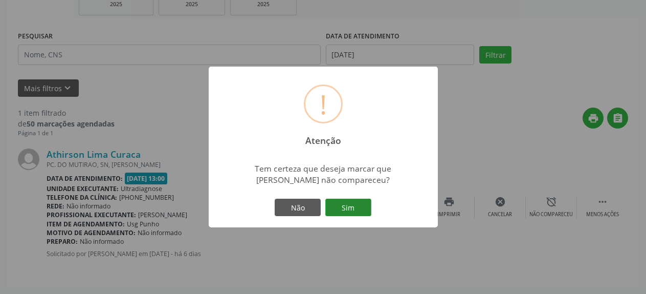
click at [346, 206] on button "Sim" at bounding box center [348, 206] width 46 height 17
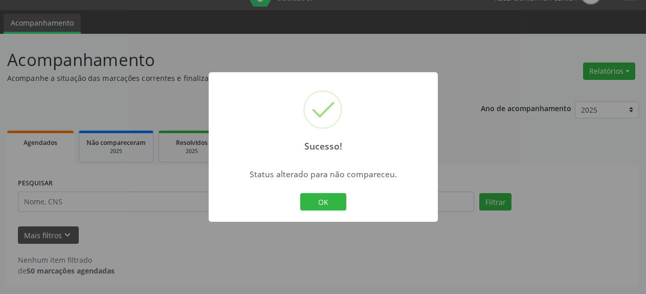
scroll to position [22, 0]
click at [330, 206] on button "OK" at bounding box center [323, 201] width 46 height 17
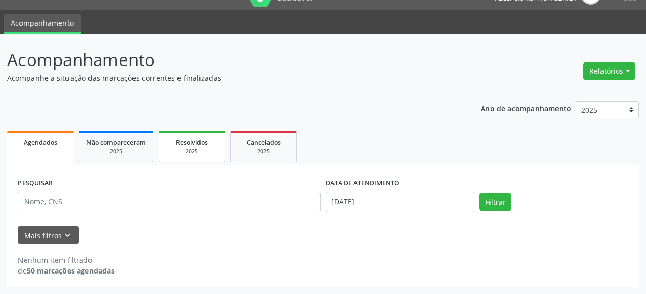
click at [193, 153] on div "2025" at bounding box center [191, 151] width 51 height 8
select select "8"
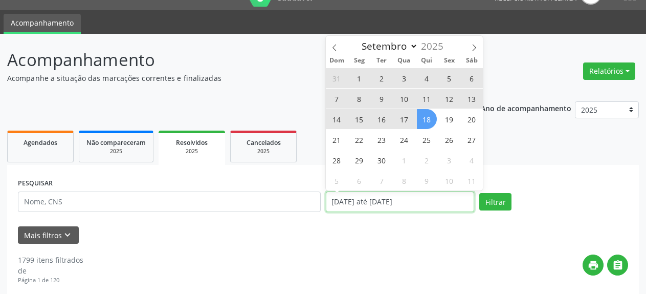
click at [391, 206] on input "[DATE] até [DATE]" at bounding box center [400, 201] width 149 height 20
click at [401, 118] on span "17" at bounding box center [404, 119] width 20 height 20
type input "[DATE]"
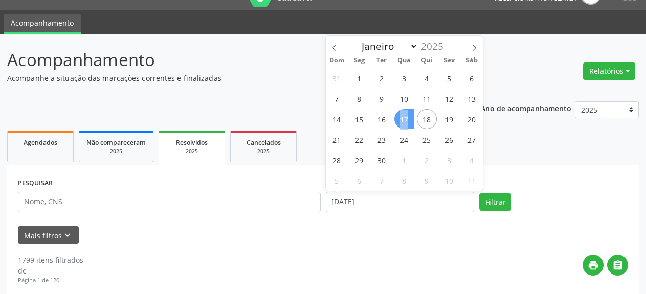
click at [401, 118] on span "17" at bounding box center [404, 119] width 20 height 20
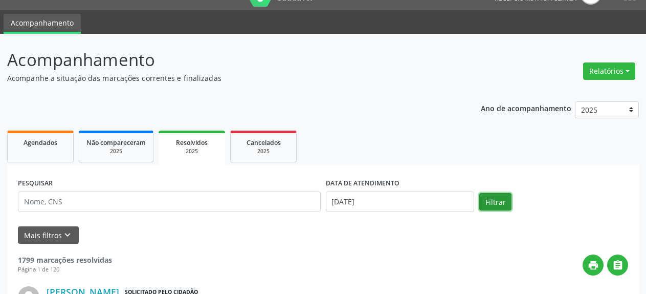
click at [493, 203] on button "Filtrar" at bounding box center [495, 201] width 32 height 17
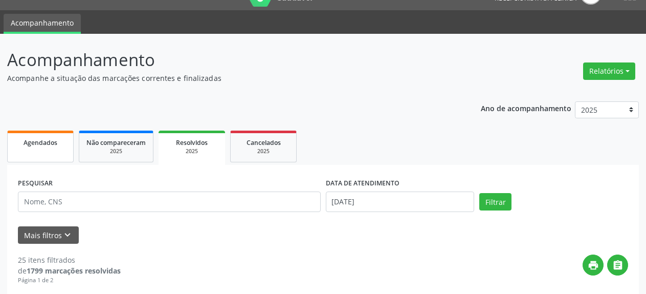
click at [47, 145] on span "Agendados" at bounding box center [41, 142] width 34 height 9
select select "8"
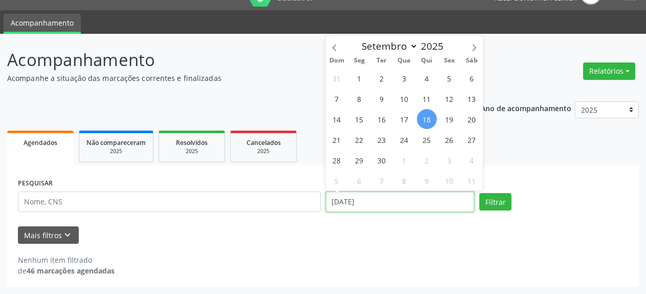
click at [373, 210] on input "[DATE]" at bounding box center [400, 201] width 149 height 20
click at [452, 118] on span "19" at bounding box center [449, 119] width 20 height 20
type input "[DATE]"
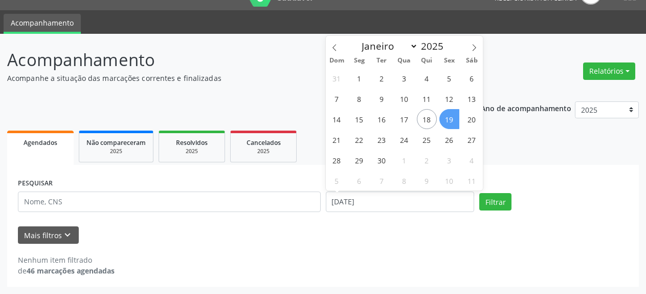
click at [452, 118] on span "19" at bounding box center [449, 119] width 20 height 20
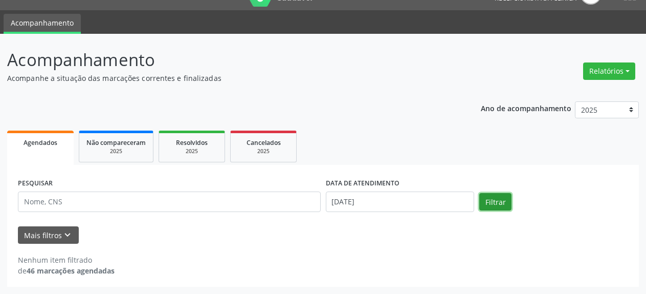
click at [501, 202] on button "Filtrar" at bounding box center [495, 201] width 32 height 17
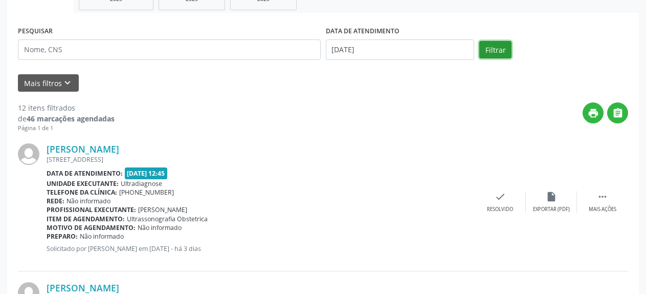
scroll to position [179, 0]
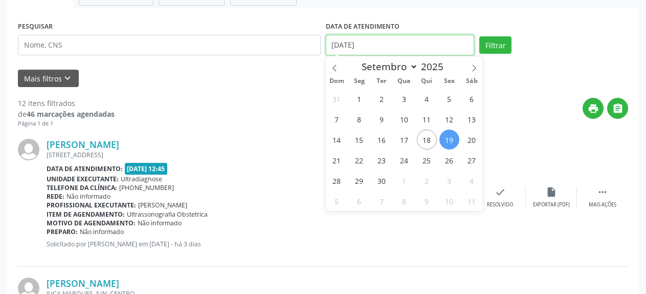
click at [375, 48] on input "[DATE]" at bounding box center [400, 45] width 149 height 20
click at [363, 160] on span "22" at bounding box center [359, 160] width 20 height 20
type input "22/09/2025"
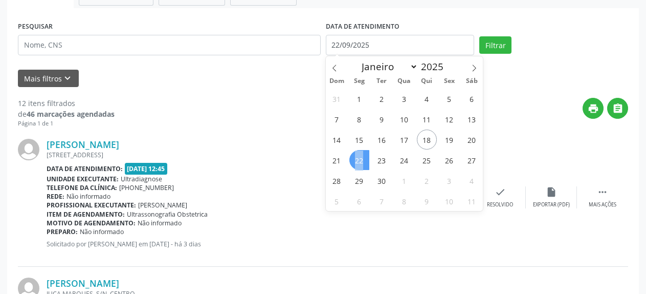
click at [363, 160] on span "22" at bounding box center [359, 160] width 20 height 20
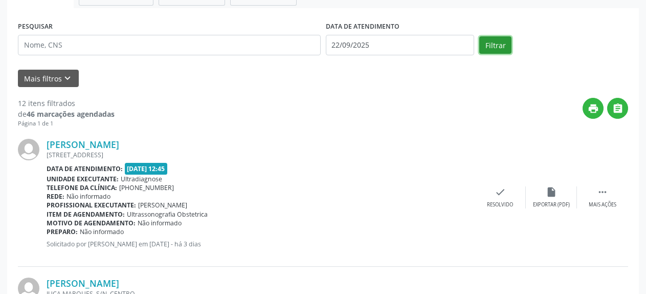
click at [483, 49] on button "Filtrar" at bounding box center [495, 44] width 32 height 17
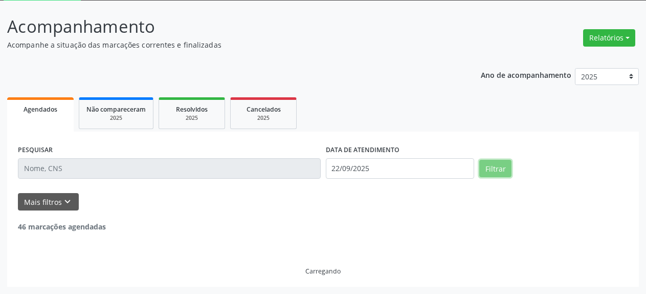
scroll to position [56, 0]
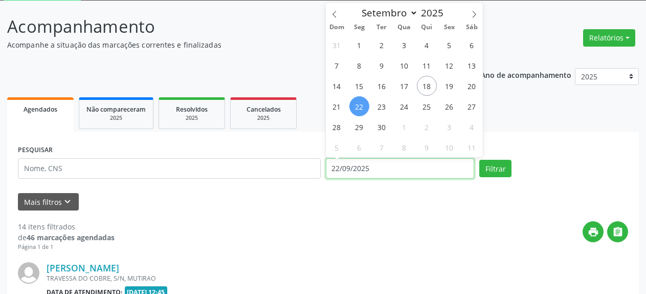
click at [360, 167] on input "22/09/2025" at bounding box center [400, 168] width 149 height 20
click at [403, 108] on span "24" at bounding box center [404, 106] width 20 height 20
type input "[DATE]"
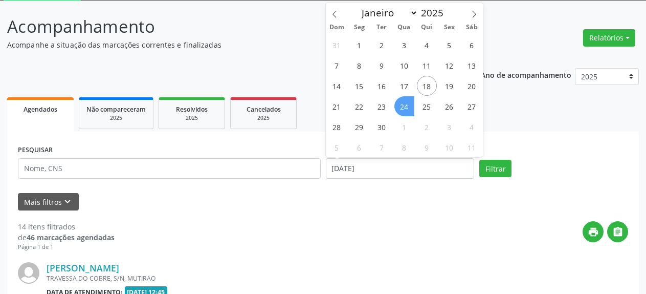
click at [403, 108] on span "24" at bounding box center [404, 106] width 20 height 20
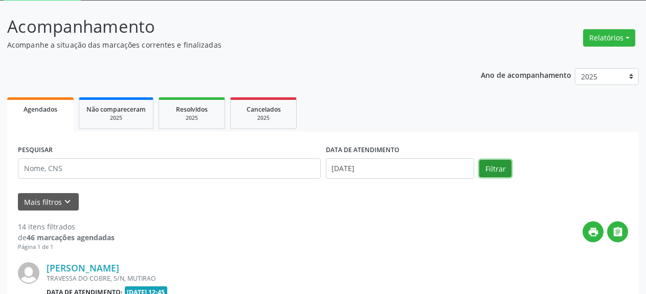
click at [500, 173] on button "Filtrar" at bounding box center [495, 168] width 32 height 17
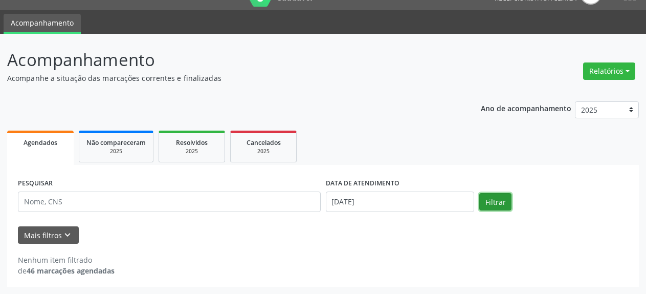
scroll to position [22, 0]
click at [171, 151] on div "2025" at bounding box center [191, 151] width 51 height 8
select select "8"
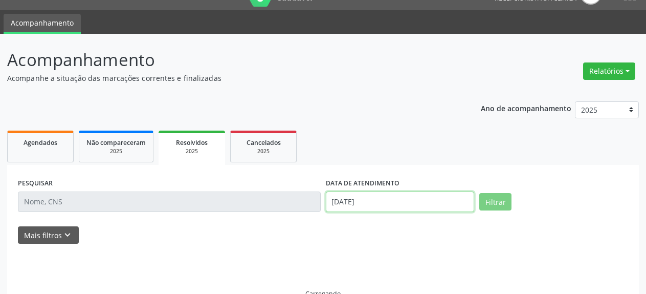
click at [364, 200] on input "[DATE]" at bounding box center [400, 201] width 149 height 20
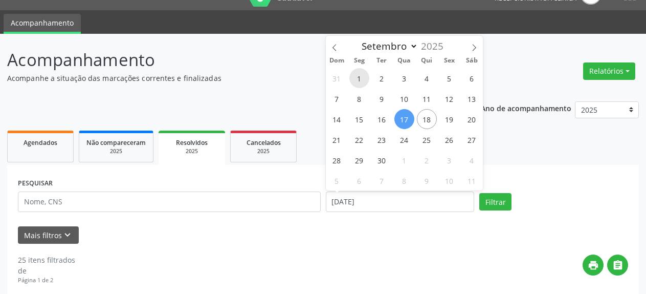
click at [358, 78] on span "1" at bounding box center [359, 78] width 20 height 20
type input "[DATE]"
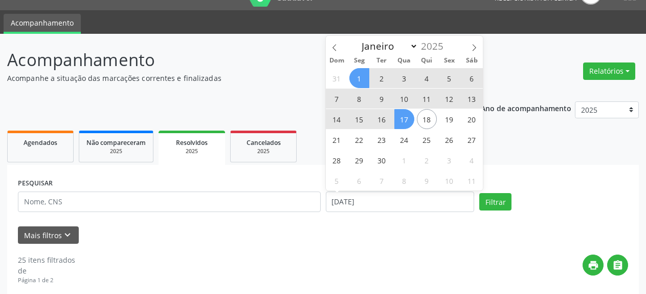
click at [401, 121] on span "17" at bounding box center [404, 119] width 20 height 20
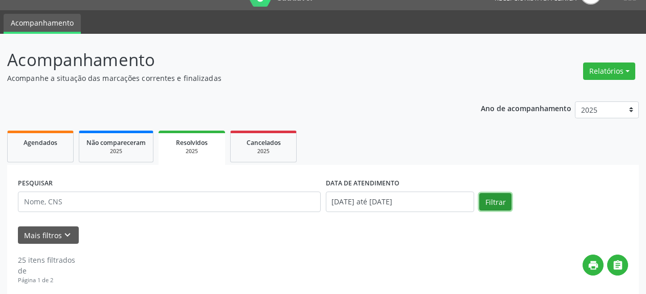
click at [490, 207] on button "Filtrar" at bounding box center [495, 201] width 32 height 17
